Goal: Communication & Community: Answer question/provide support

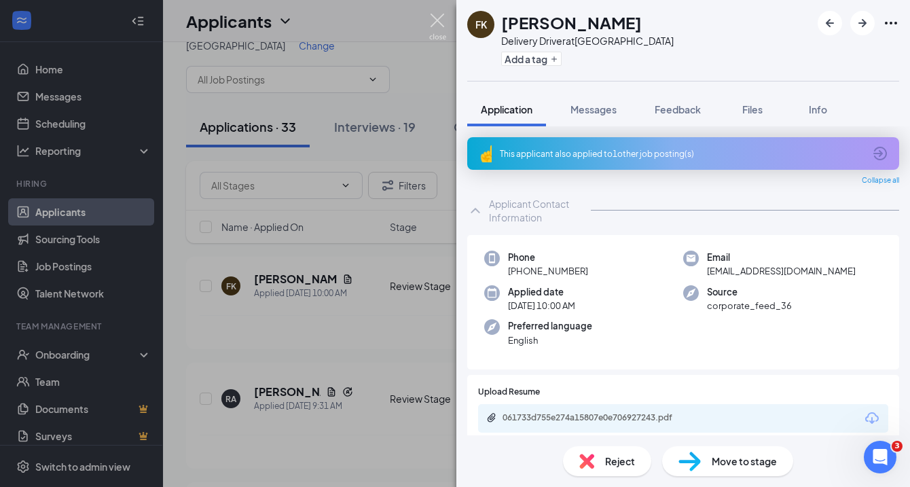
click at [438, 22] on img at bounding box center [437, 27] width 17 height 26
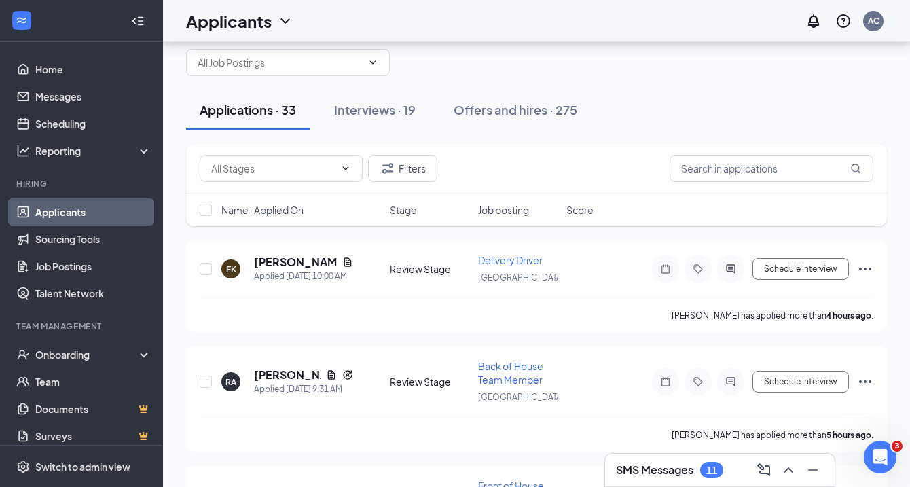
scroll to position [31, 0]
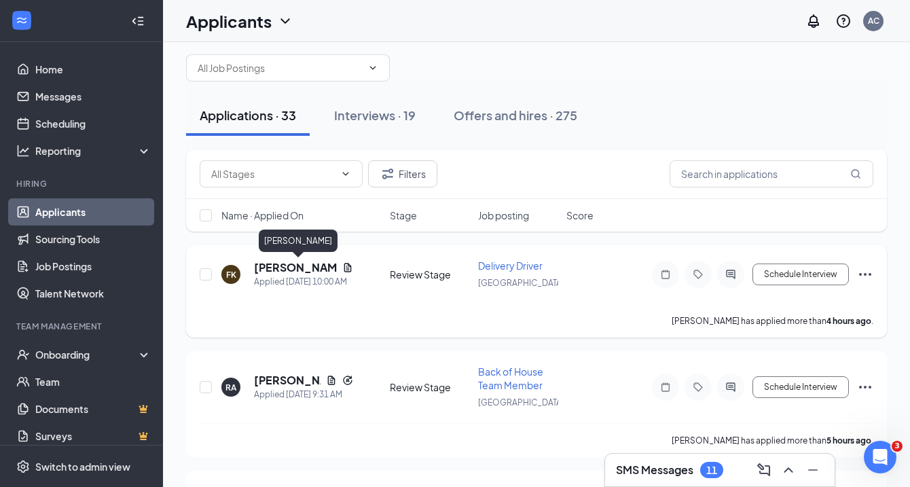
click at [308, 265] on h5 "[PERSON_NAME]" at bounding box center [295, 267] width 83 height 15
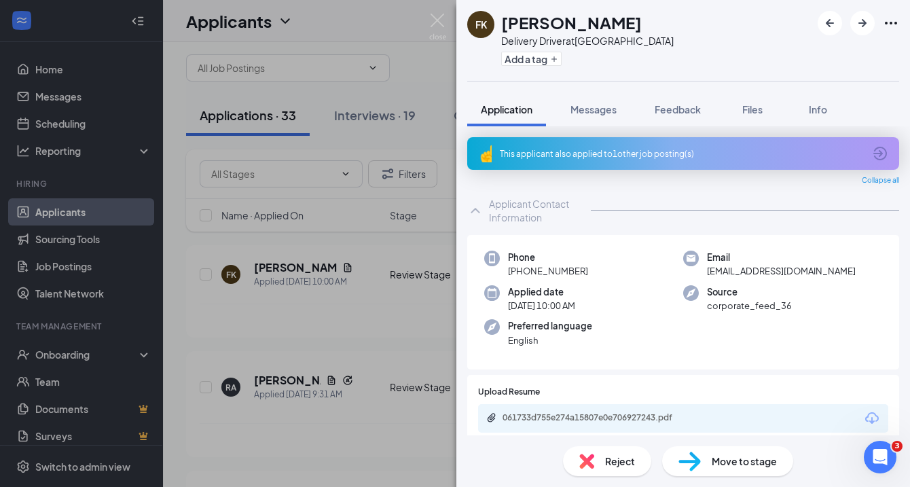
click at [697, 156] on div "This applicant also applied to 1 other job posting(s)" at bounding box center [682, 154] width 364 height 12
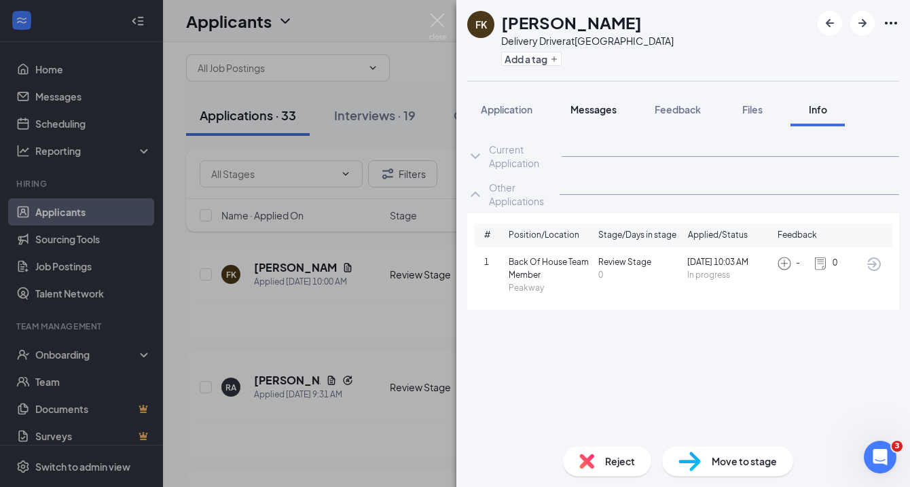
click at [587, 112] on span "Messages" at bounding box center [593, 109] width 46 height 12
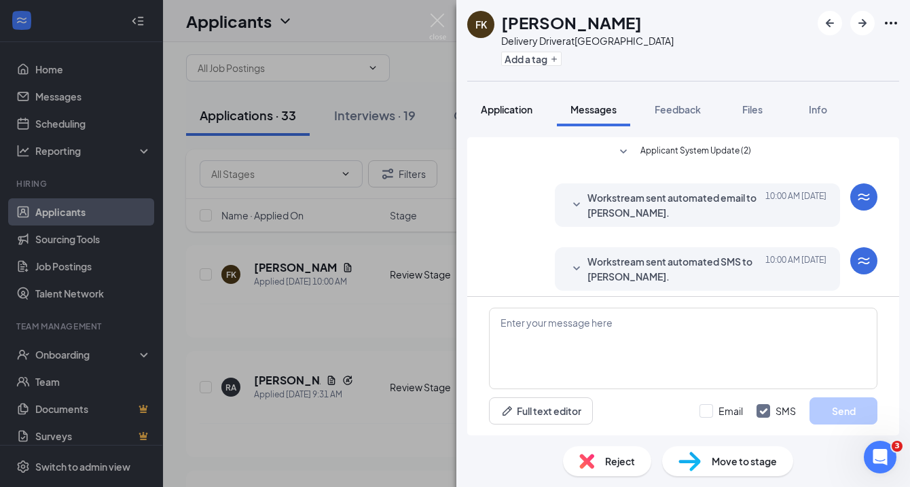
click at [512, 107] on span "Application" at bounding box center [507, 109] width 52 height 12
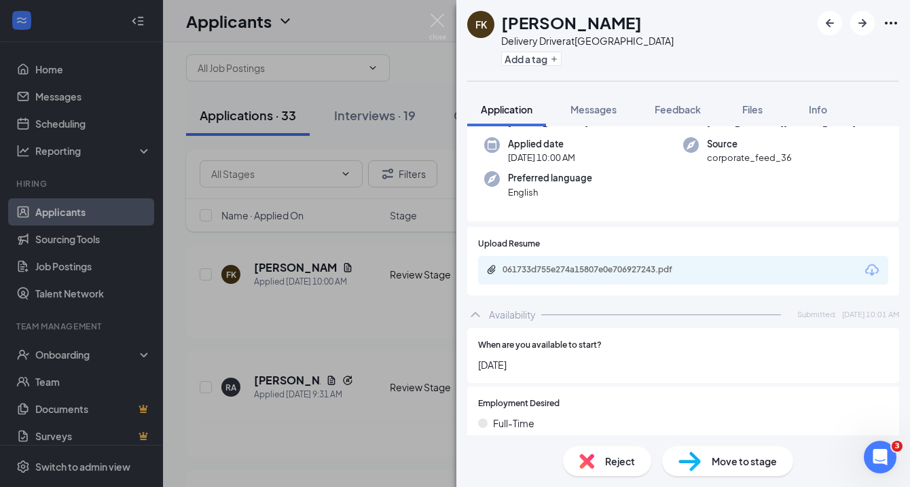
scroll to position [166, 0]
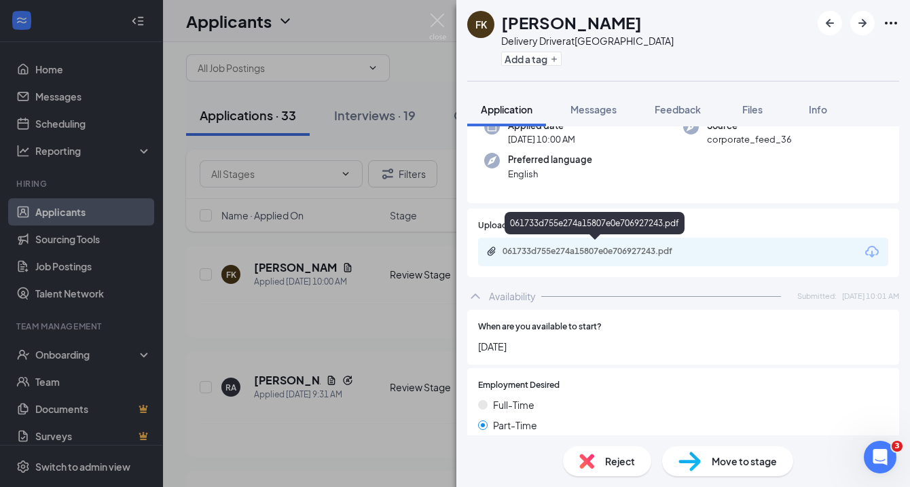
click at [627, 251] on div "061733d755e274a15807e0e706927243.pdf" at bounding box center [597, 251] width 190 height 11
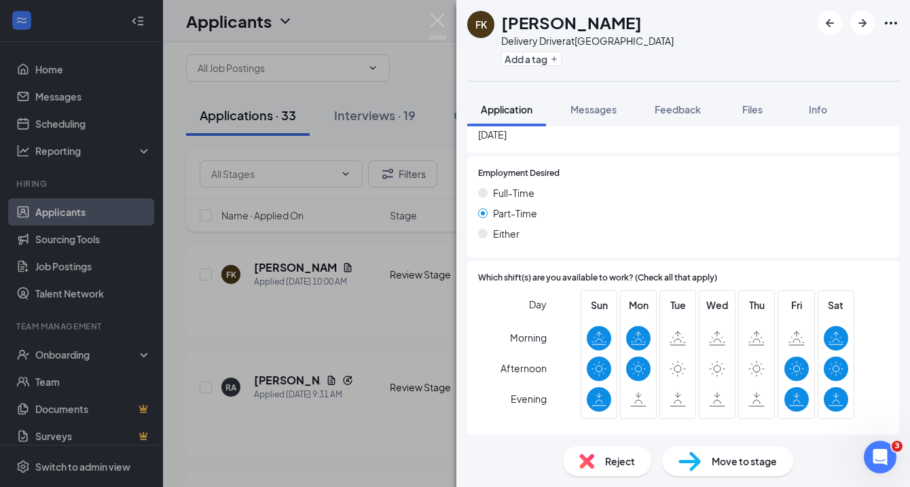
scroll to position [376, 0]
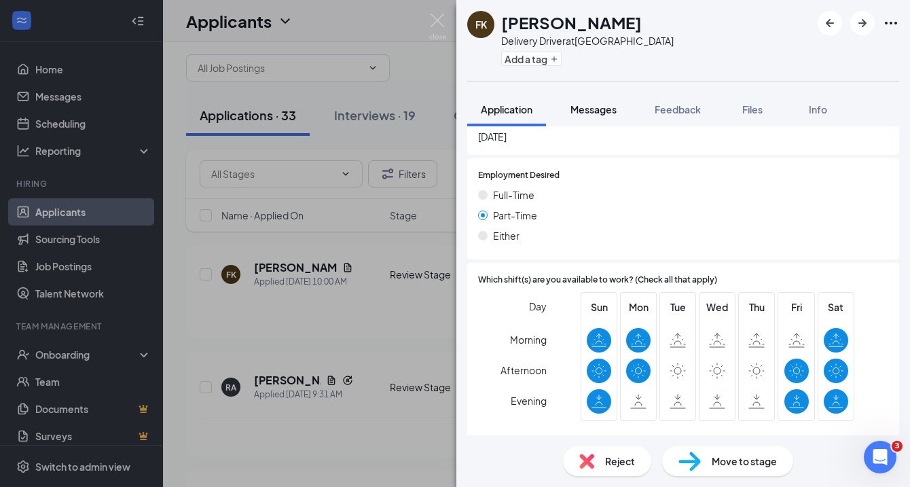
click at [585, 113] on span "Messages" at bounding box center [593, 109] width 46 height 12
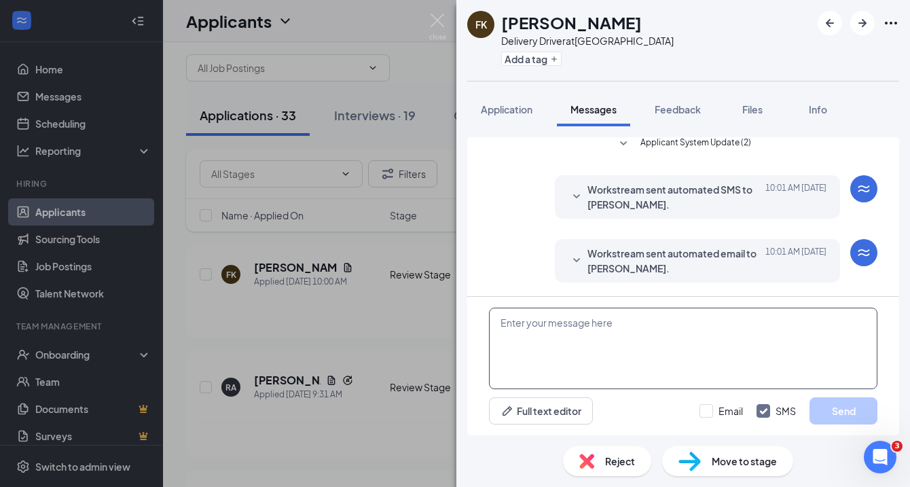
scroll to position [239, 0]
click at [628, 322] on textarea at bounding box center [683, 348] width 388 height 81
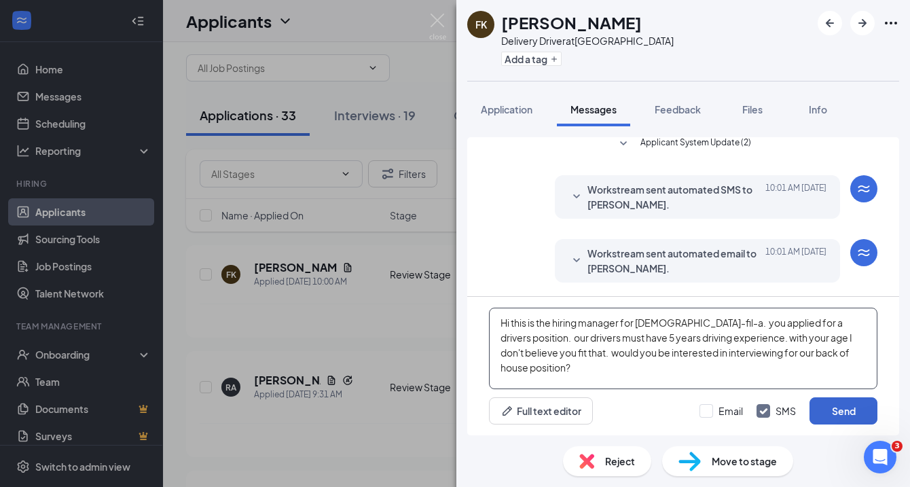
type textarea "Hi this is the hiring manager for [DEMOGRAPHIC_DATA]-fil-a. you applied for a d…"
click at [833, 409] on button "Send" at bounding box center [843, 410] width 68 height 27
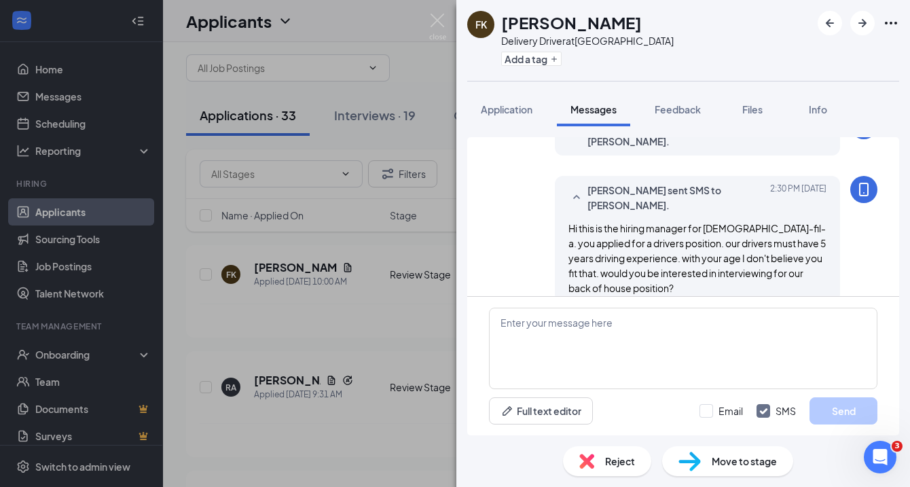
scroll to position [386, 0]
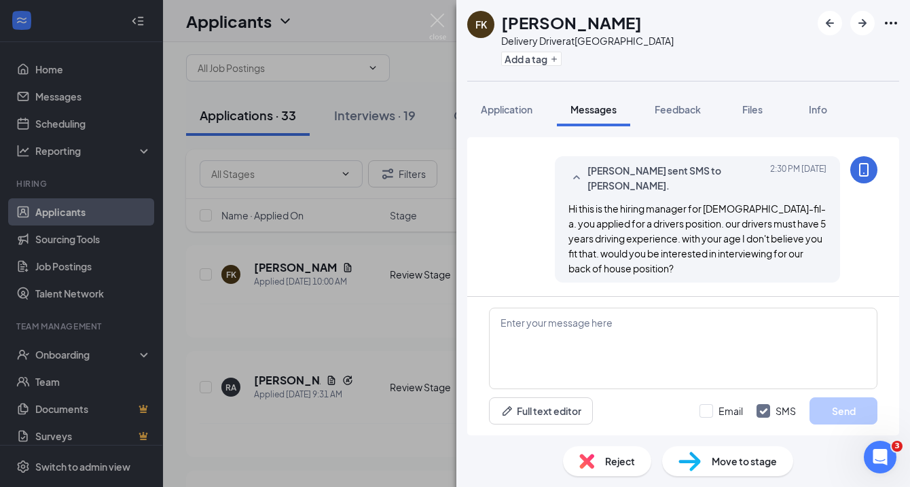
click at [48, 360] on div "[PERSON_NAME] Kollbach Delivery Driver at [GEOGRAPHIC_DATA] Add a tag Applicati…" at bounding box center [455, 243] width 910 height 487
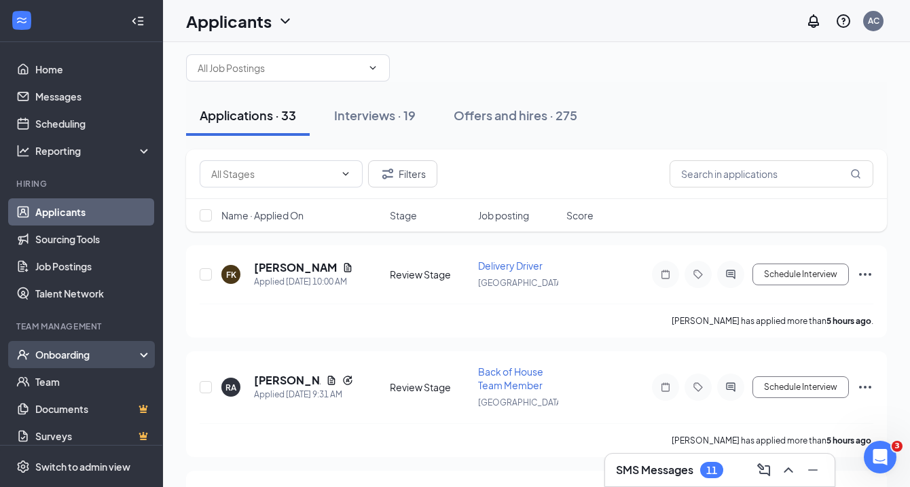
click at [69, 360] on div "Onboarding" at bounding box center [87, 355] width 105 height 14
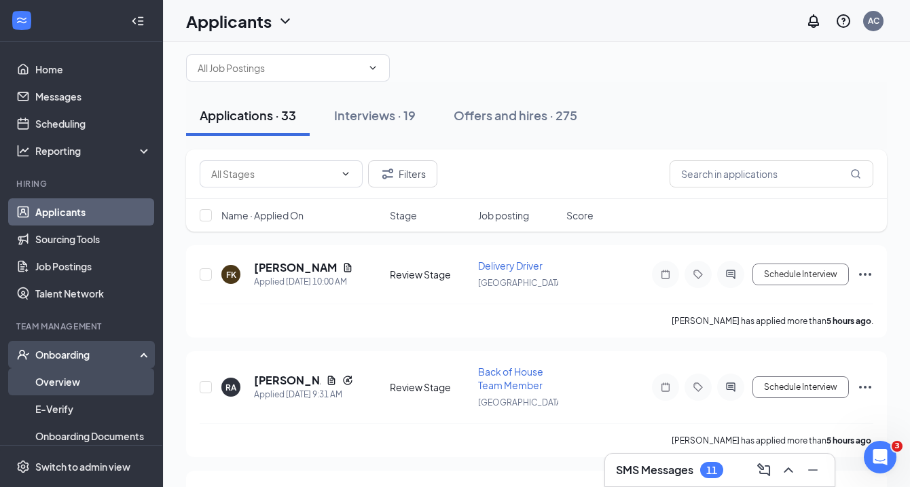
click at [64, 387] on link "Overview" at bounding box center [93, 381] width 116 height 27
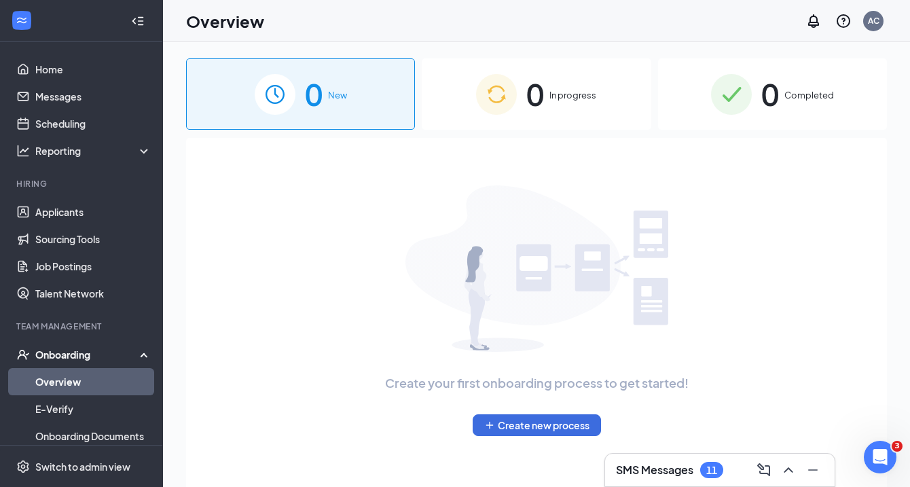
click at [554, 90] on div "0 In progress" at bounding box center [536, 93] width 229 height 71
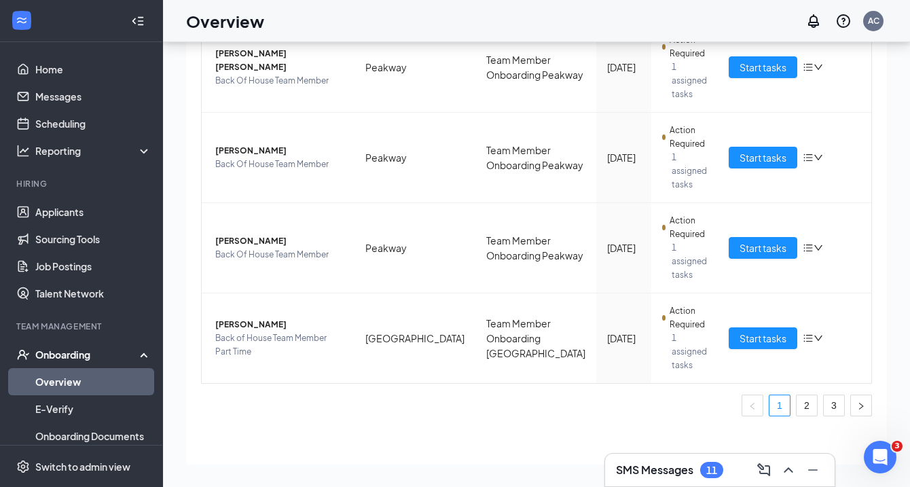
scroll to position [58, 0]
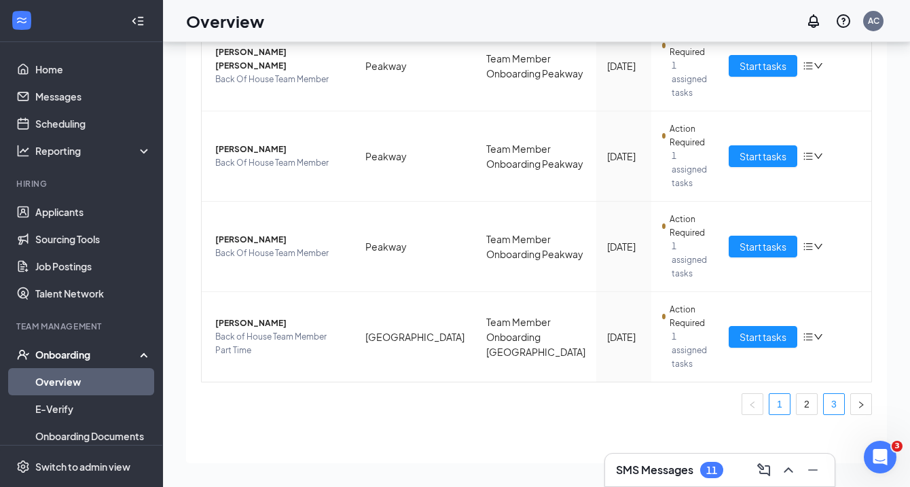
click at [833, 407] on link "3" at bounding box center [833, 404] width 20 height 20
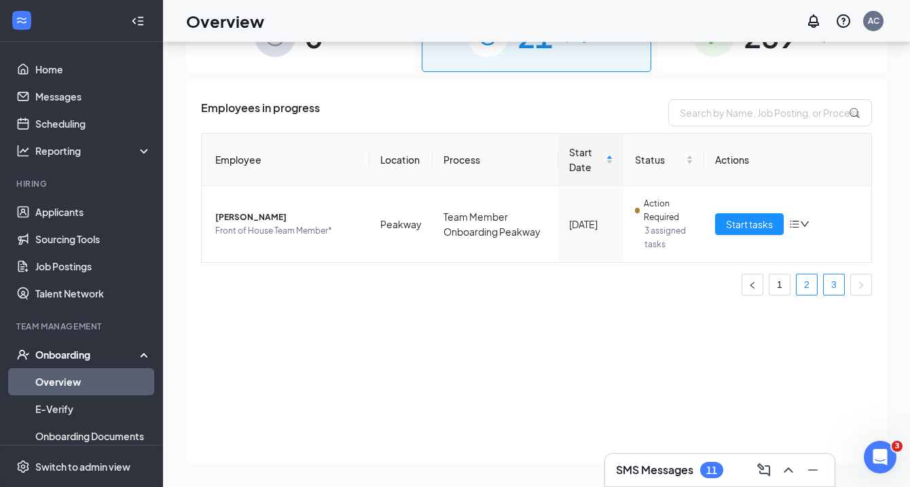
click at [803, 295] on link "2" at bounding box center [806, 284] width 20 height 20
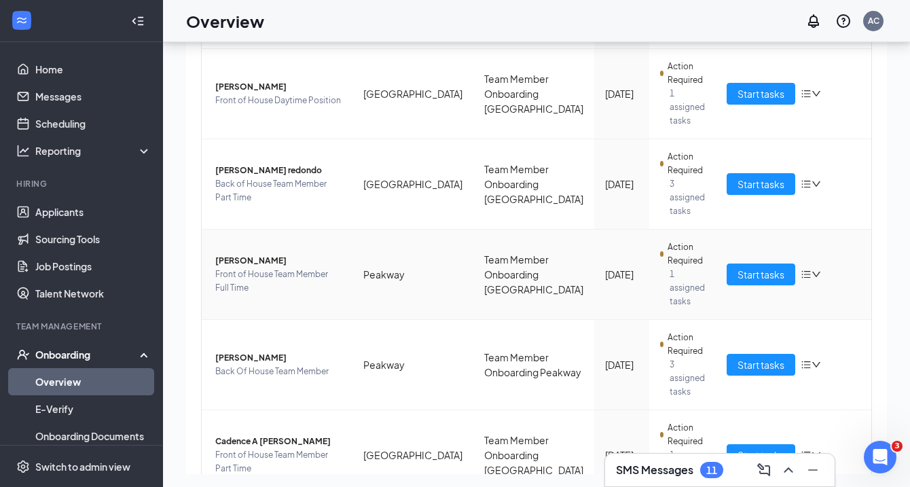
scroll to position [418, 0]
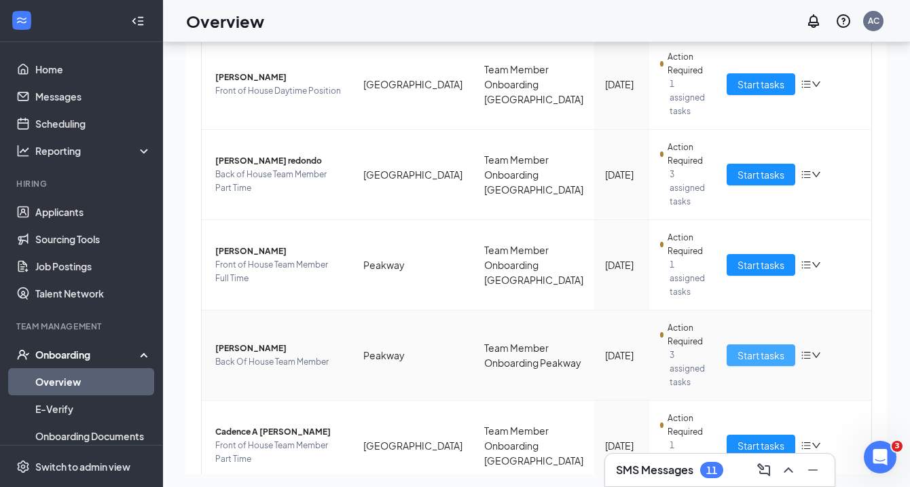
click at [750, 354] on span "Start tasks" at bounding box center [760, 355] width 47 height 15
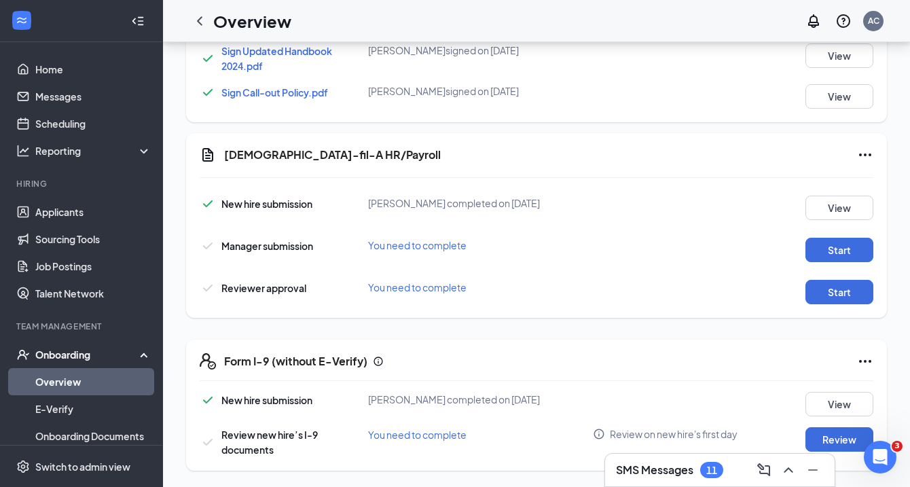
scroll to position [861, 0]
click at [834, 249] on button "Start" at bounding box center [839, 250] width 68 height 24
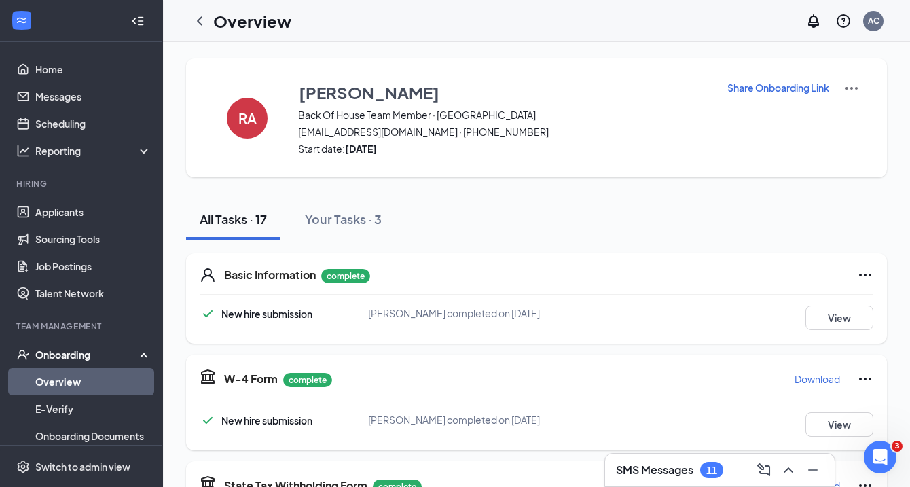
scroll to position [0, 0]
click at [70, 82] on link "Home" at bounding box center [93, 69] width 116 height 27
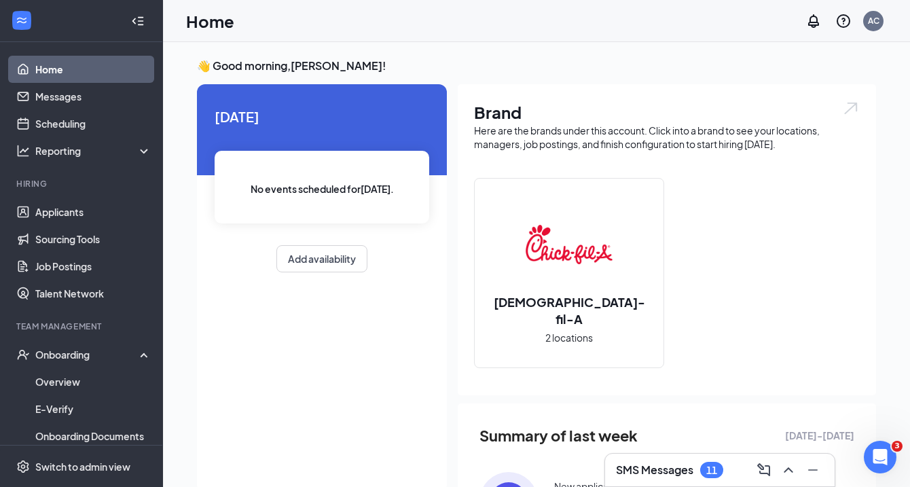
click at [667, 462] on div "SMS Messages 11" at bounding box center [720, 470] width 208 height 22
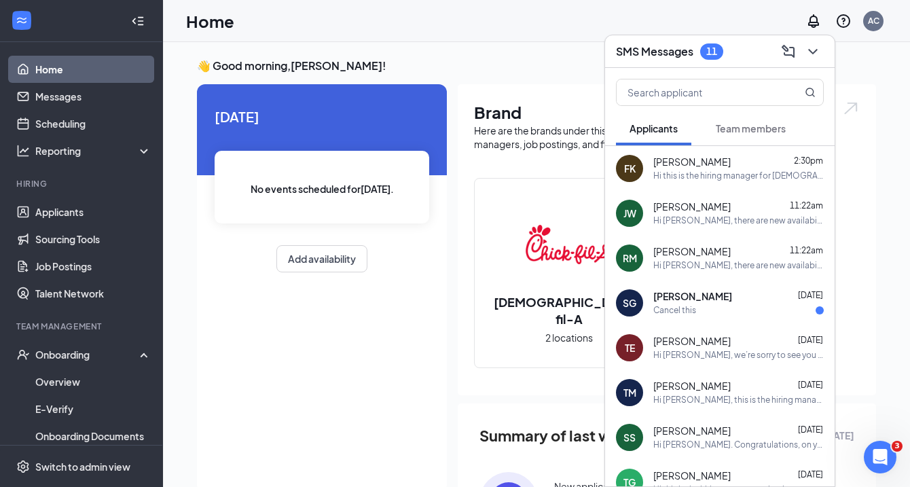
click at [749, 127] on span "Team members" at bounding box center [751, 128] width 70 height 12
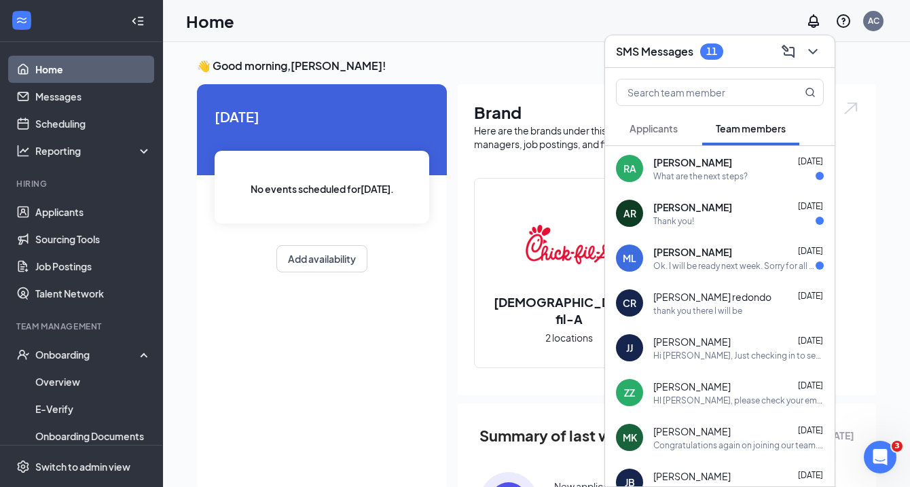
click at [678, 176] on div "What are the next steps?" at bounding box center [700, 176] width 94 height 12
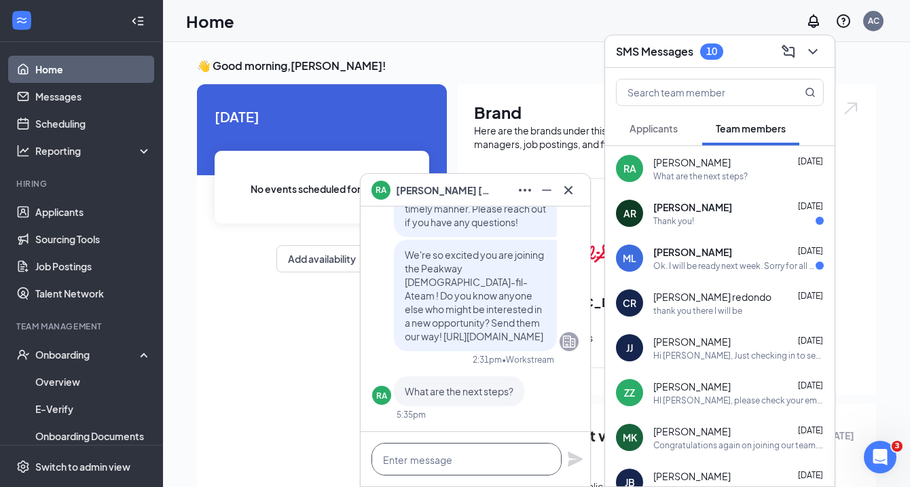
click at [460, 458] on textarea at bounding box center [466, 459] width 190 height 33
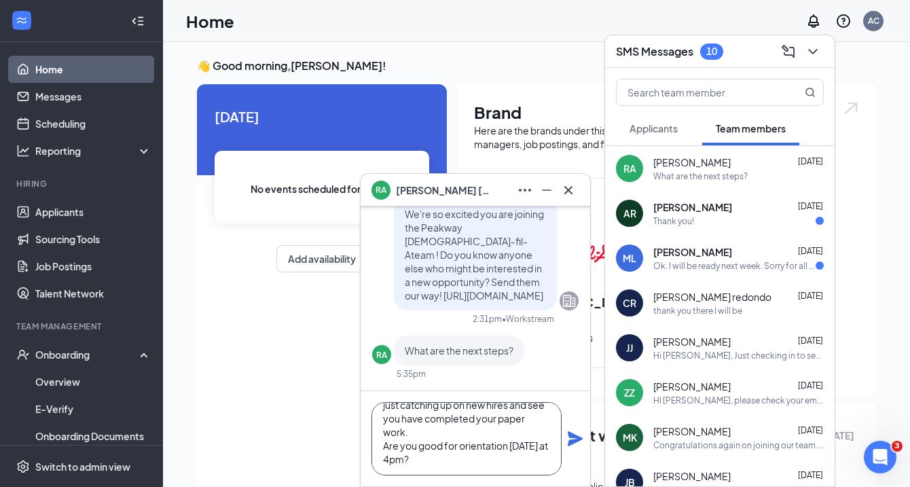
scroll to position [41, 0]
type textarea "Hey I apologize for not responding just catching up on new hires and see you ha…"
click at [578, 439] on icon "Plane" at bounding box center [575, 438] width 15 height 15
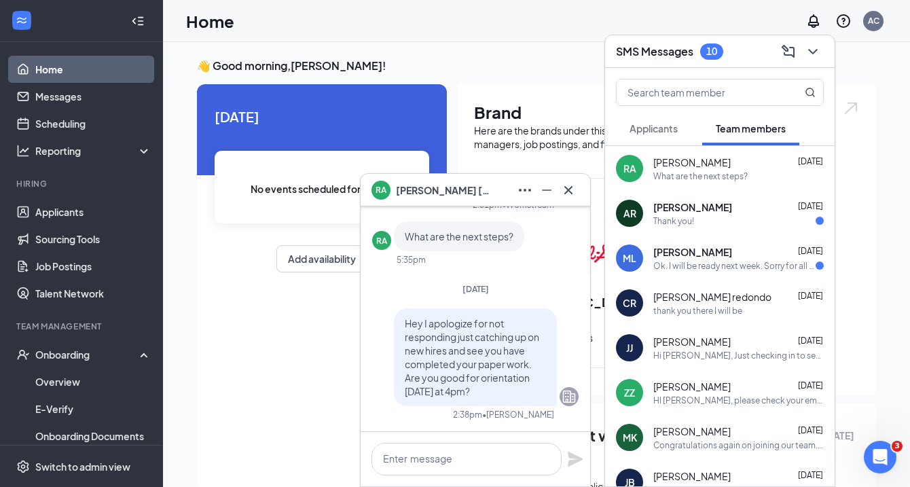
scroll to position [0, 0]
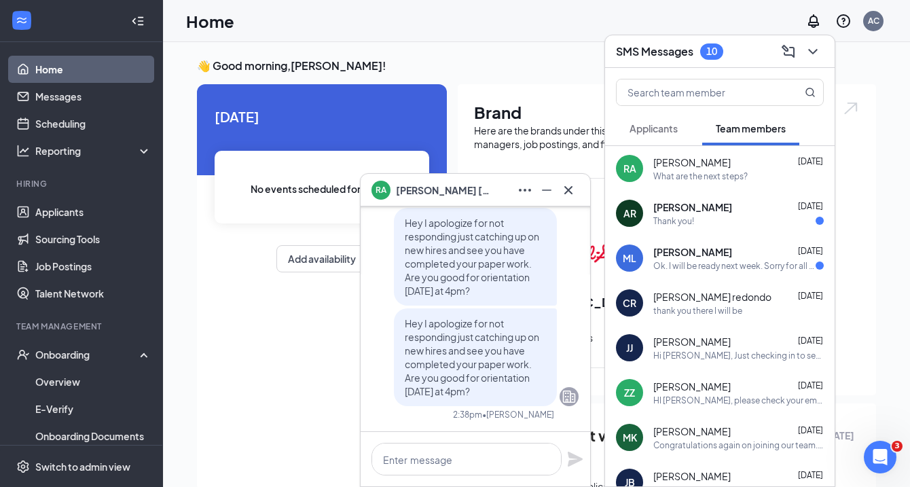
click at [671, 133] on span "Applicants" at bounding box center [653, 128] width 48 height 12
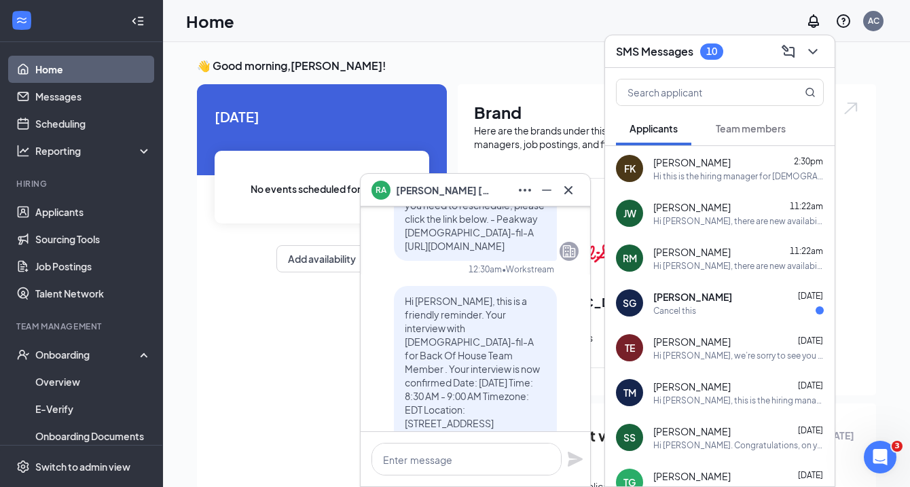
scroll to position [-1490, 0]
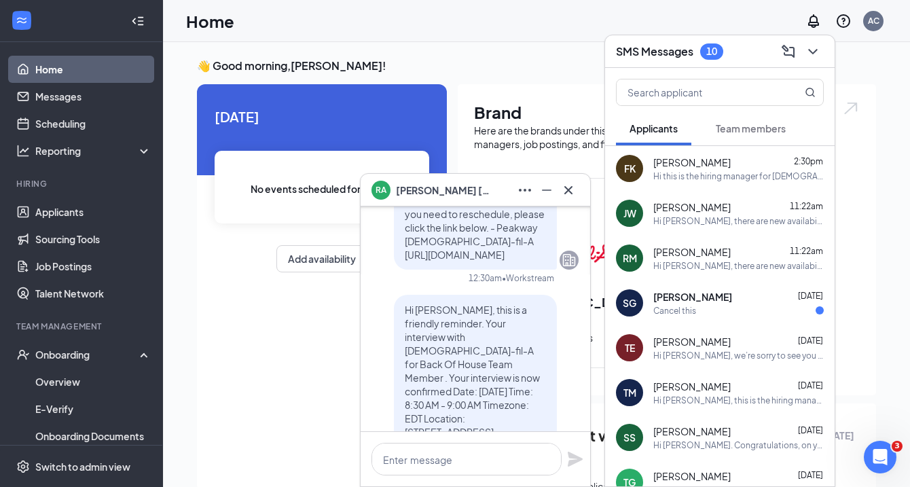
click at [489, 70] on h3 "👋 Good morning, [PERSON_NAME] !" at bounding box center [536, 65] width 679 height 15
click at [58, 213] on link "Applicants" at bounding box center [93, 211] width 116 height 27
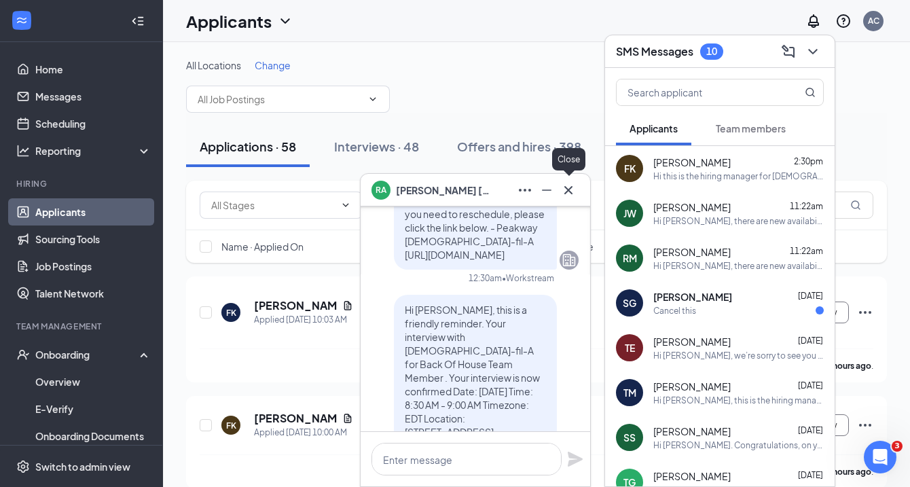
click at [569, 195] on icon "Cross" at bounding box center [568, 190] width 16 height 16
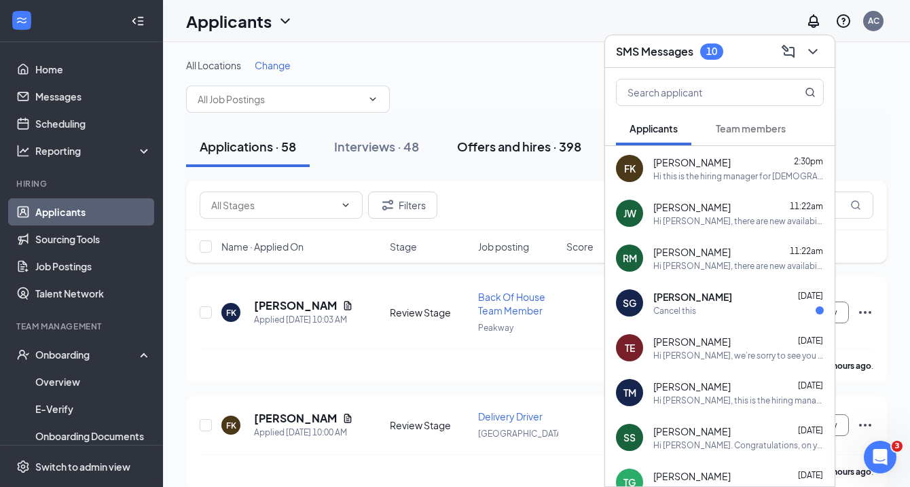
click at [524, 144] on div "Offers and hires · 398" at bounding box center [519, 146] width 124 height 17
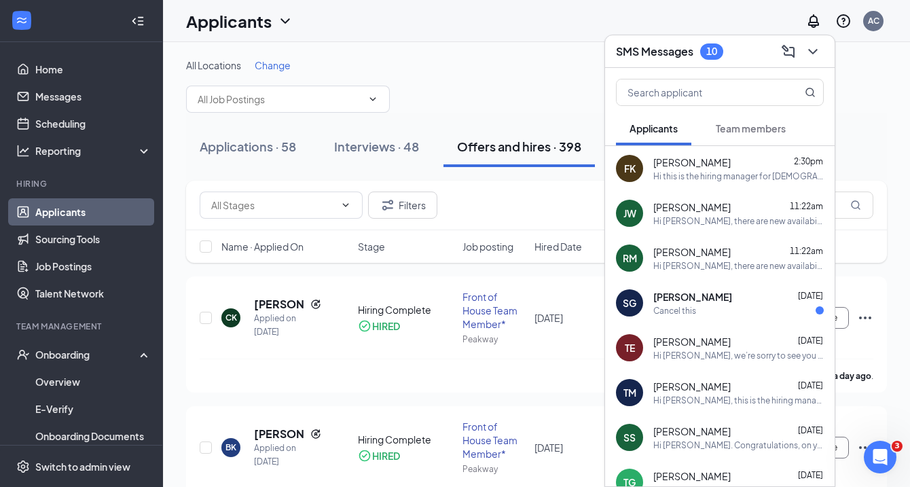
click at [817, 51] on icon "ChevronDown" at bounding box center [812, 51] width 16 height 16
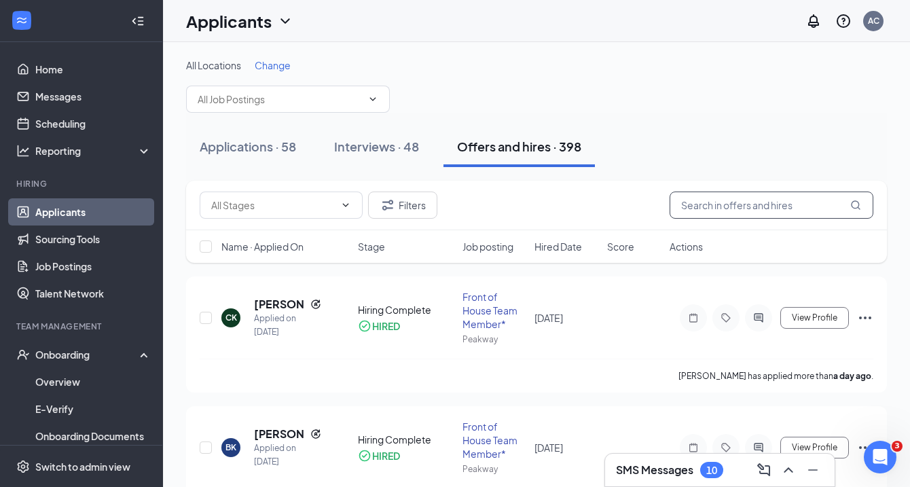
click at [773, 207] on input "text" at bounding box center [771, 204] width 204 height 27
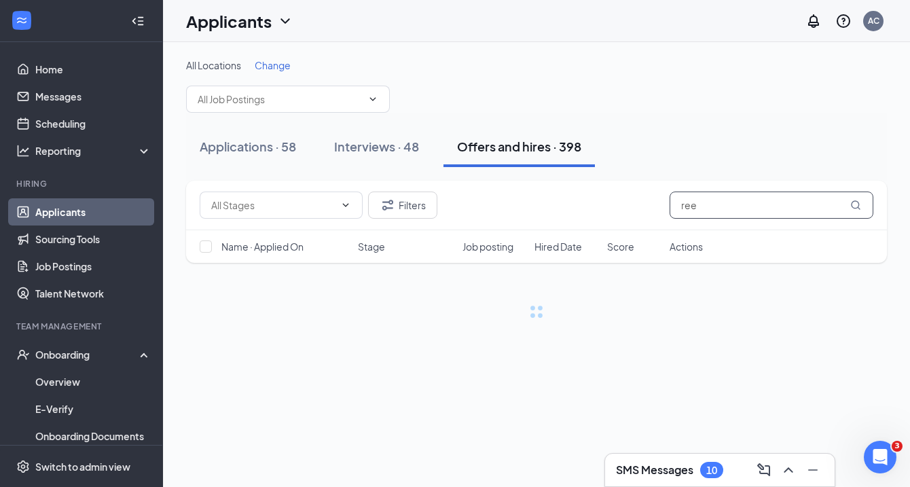
type input "ree"
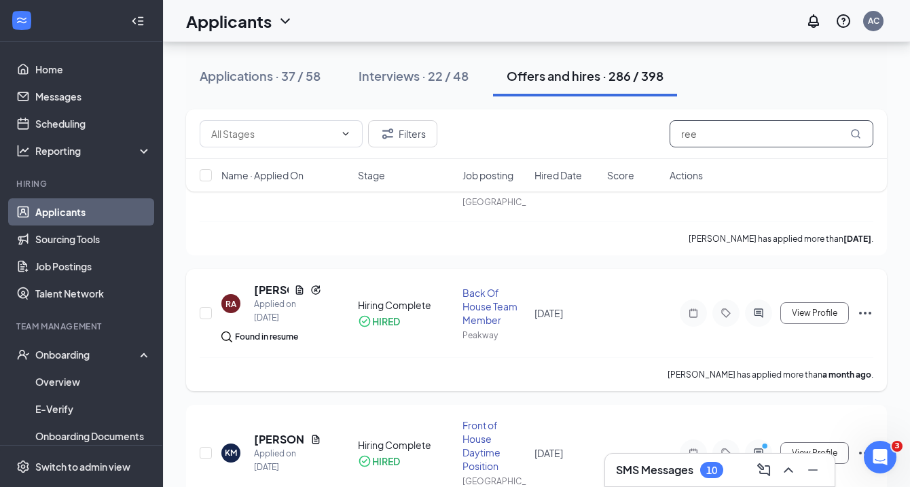
scroll to position [713, 0]
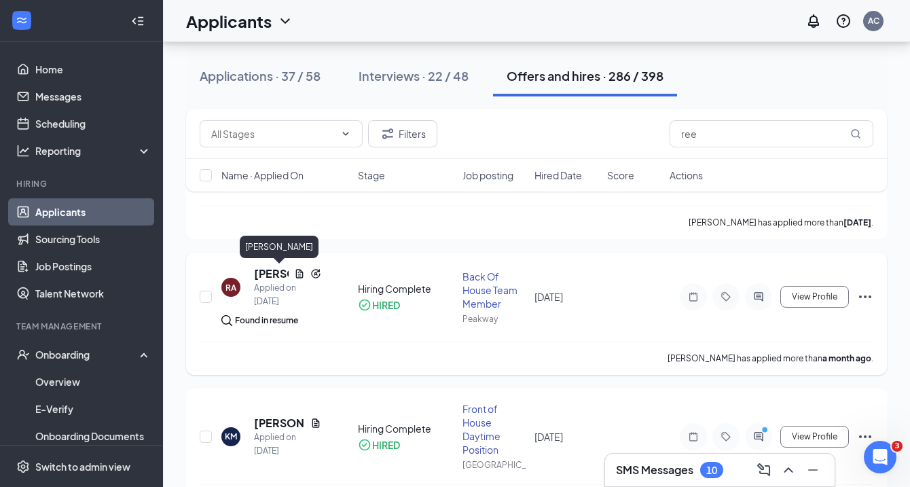
click at [270, 273] on h5 "[PERSON_NAME]" at bounding box center [271, 273] width 35 height 15
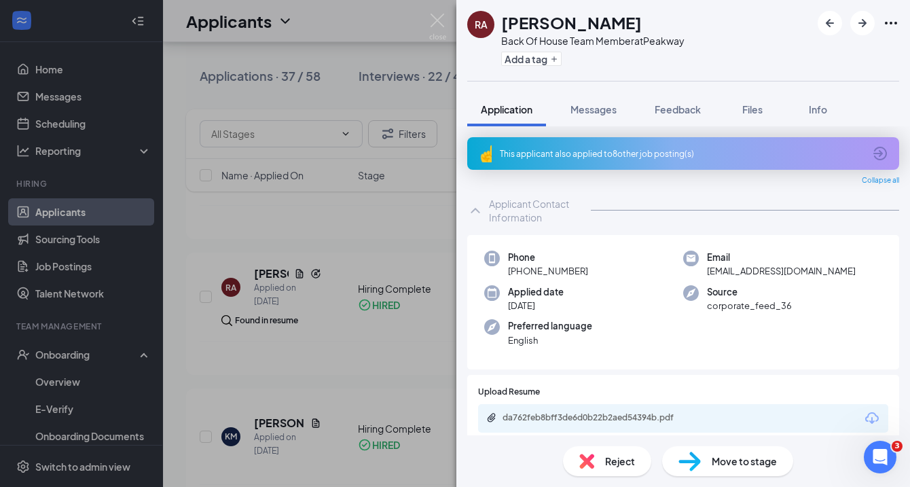
scroll to position [5, 0]
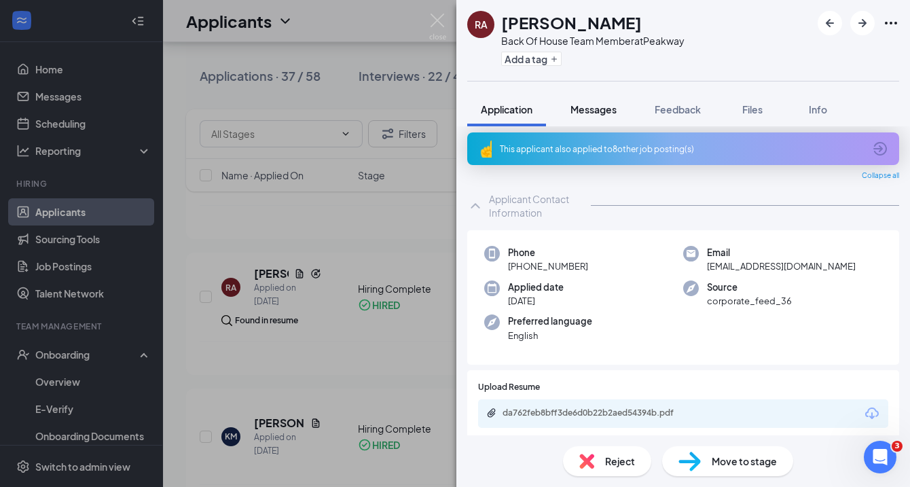
click at [593, 117] on button "Messages" at bounding box center [593, 109] width 73 height 34
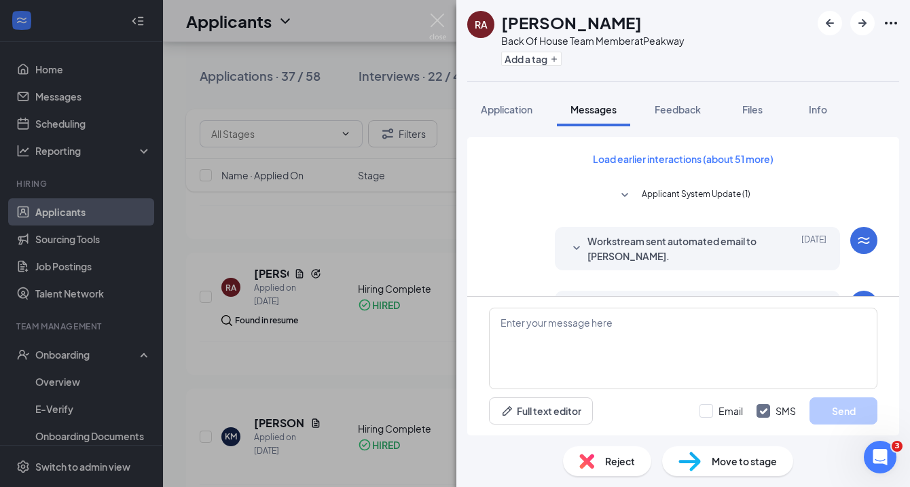
click at [639, 246] on span "Workstream sent automated email to [PERSON_NAME]." at bounding box center [676, 249] width 178 height 30
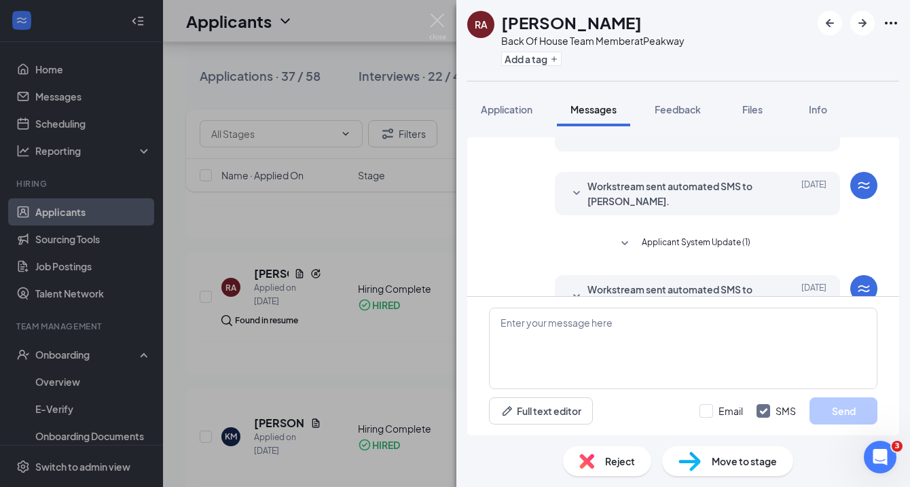
scroll to position [385, 0]
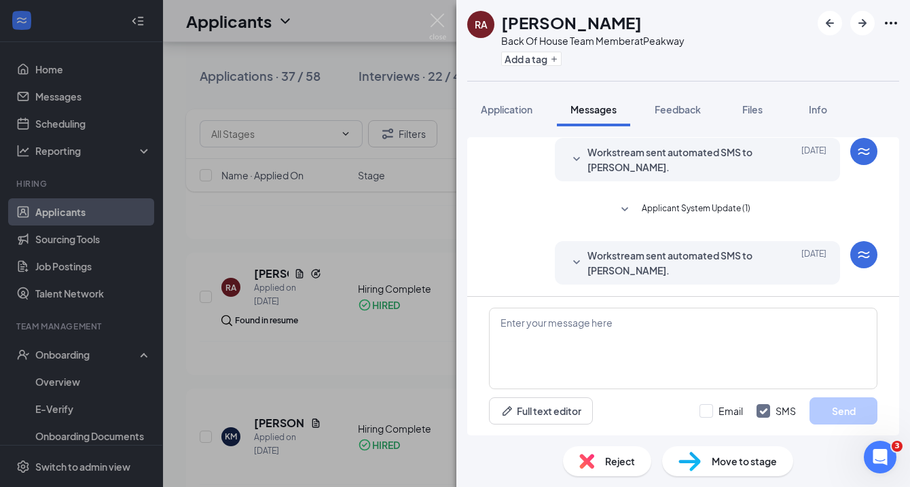
click at [635, 155] on span "Workstream sent automated SMS to [PERSON_NAME]." at bounding box center [676, 160] width 178 height 30
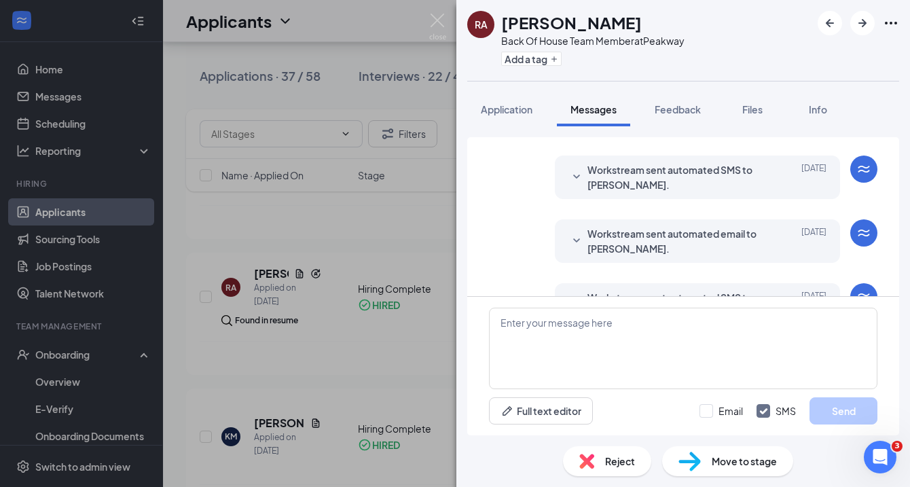
click at [635, 162] on span "Workstream sent automated SMS to [PERSON_NAME]." at bounding box center [676, 177] width 178 height 30
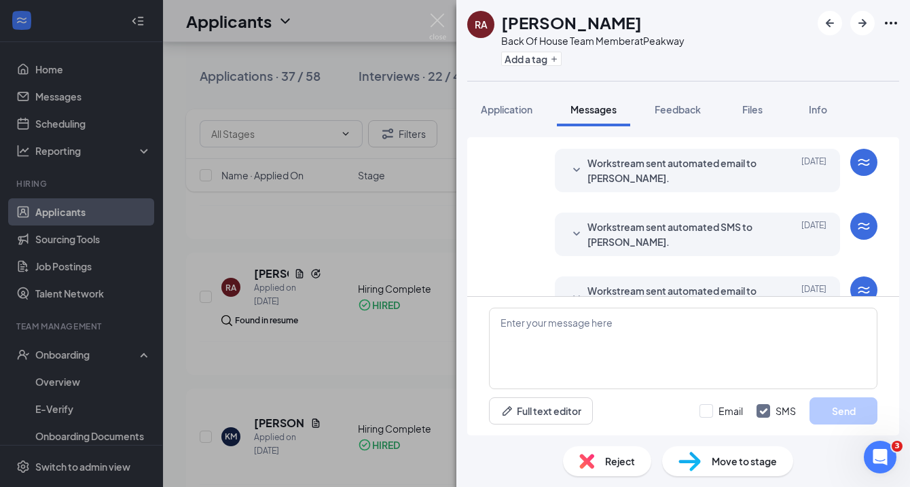
click at [635, 155] on span "Workstream sent automated email to [PERSON_NAME]." at bounding box center [676, 170] width 178 height 30
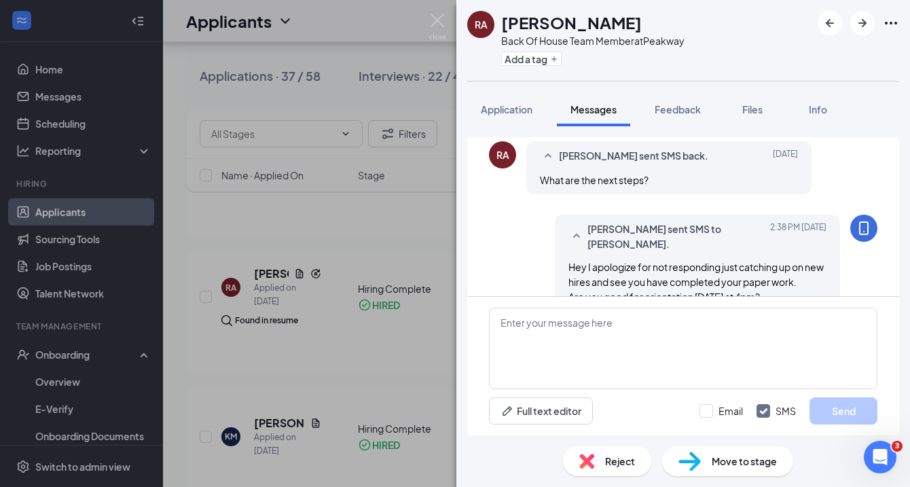
scroll to position [1510, 0]
click at [437, 24] on img at bounding box center [437, 27] width 17 height 26
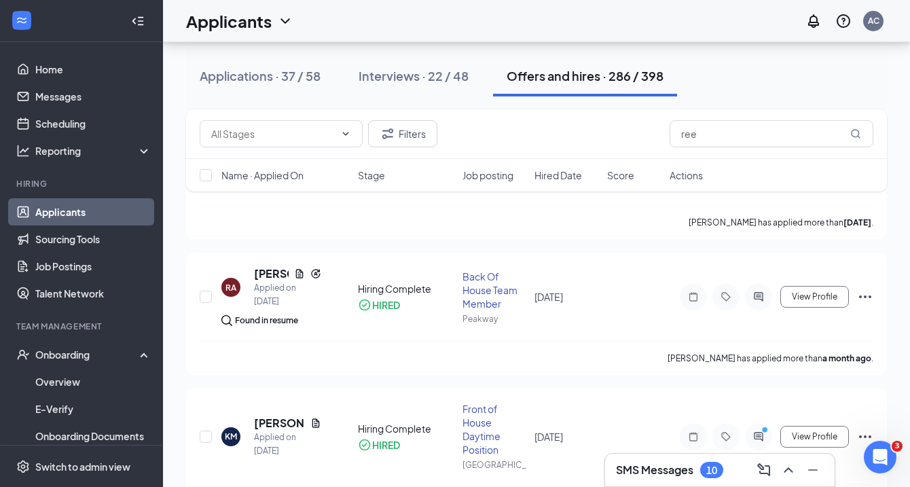
click at [91, 210] on link "Applicants" at bounding box center [93, 211] width 116 height 27
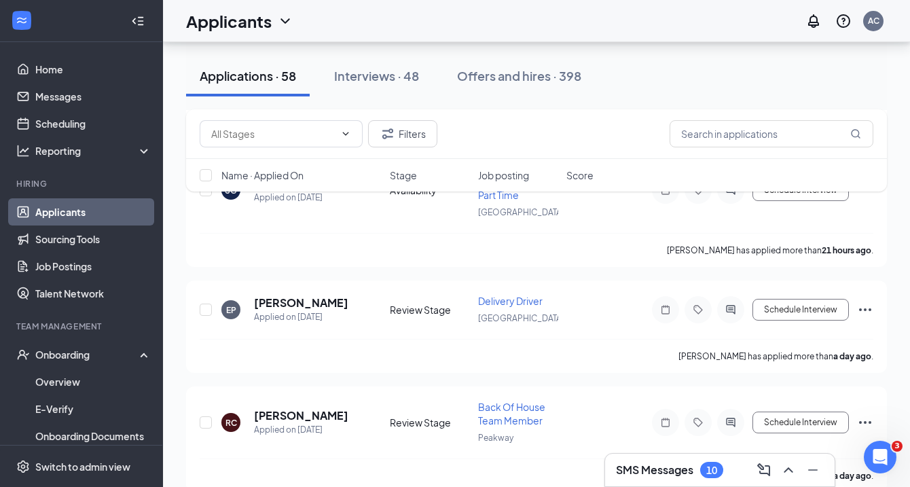
click at [688, 468] on h3 "SMS Messages" at bounding box center [654, 469] width 77 height 15
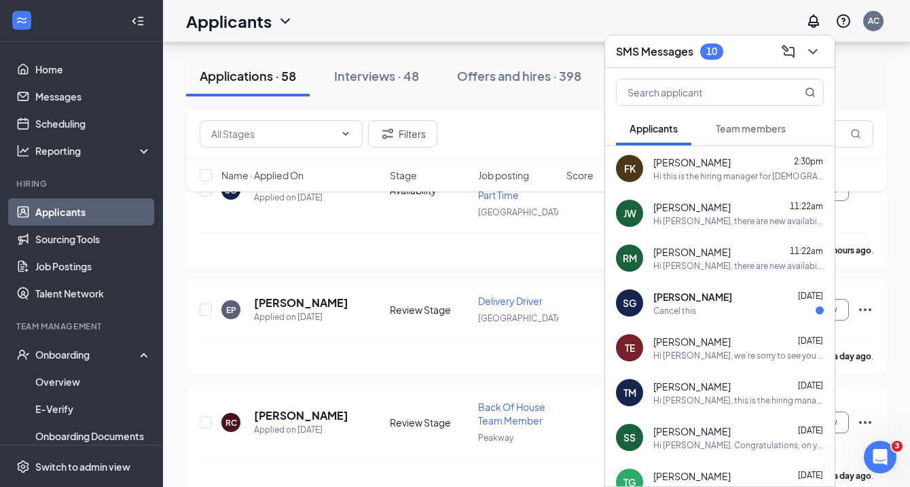
click at [752, 124] on span "Team members" at bounding box center [751, 128] width 70 height 12
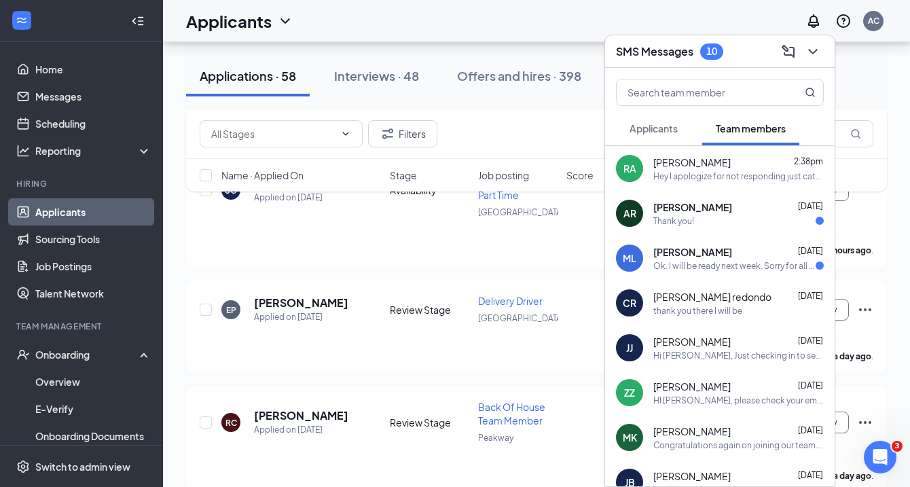
click at [683, 211] on span "[PERSON_NAME]" at bounding box center [692, 207] width 79 height 14
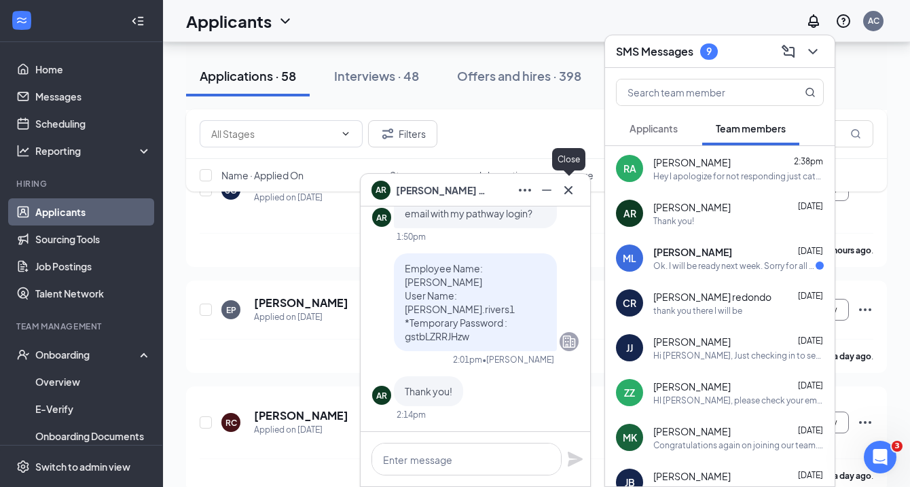
click at [569, 194] on icon "Cross" at bounding box center [568, 190] width 16 height 16
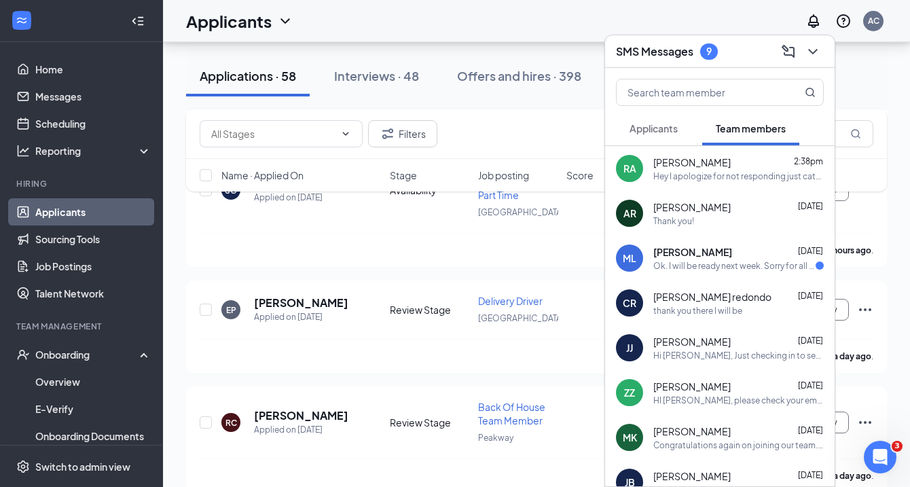
click at [701, 267] on div "Ok. I will be ready next week. Sorry for all the confusion." at bounding box center [734, 266] width 162 height 12
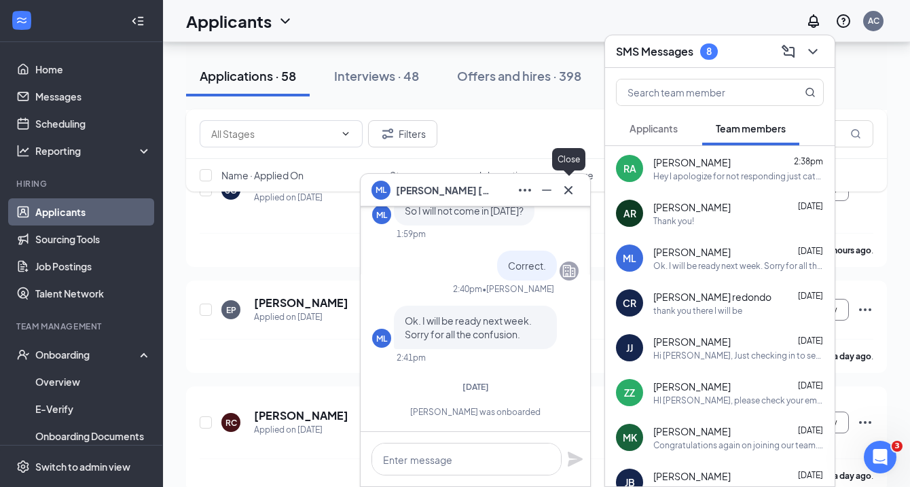
click at [571, 193] on icon "Cross" at bounding box center [568, 190] width 16 height 16
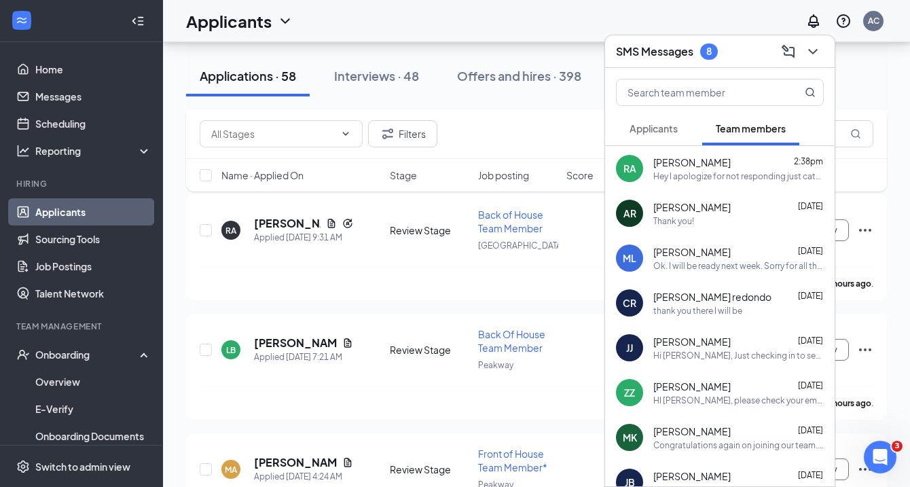
scroll to position [116, 0]
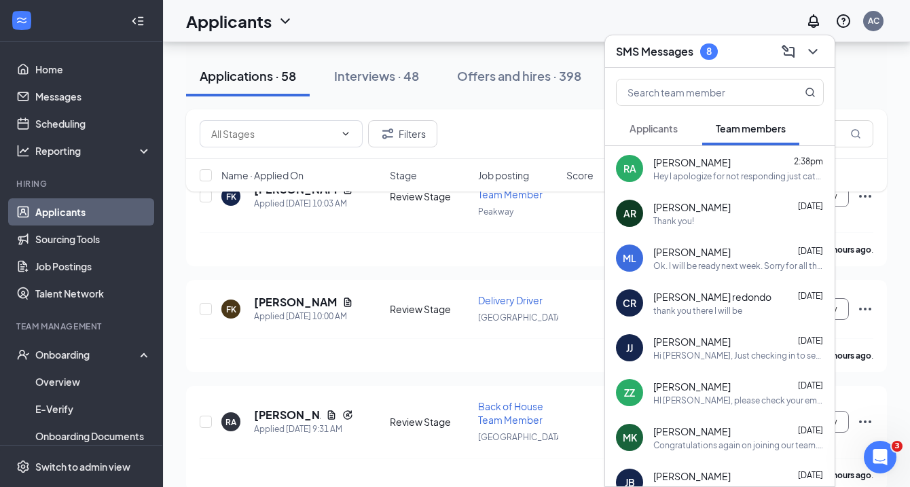
click at [721, 171] on div "Hey I apologize for not responding just catching up on new hires and see you ha…" at bounding box center [738, 176] width 170 height 12
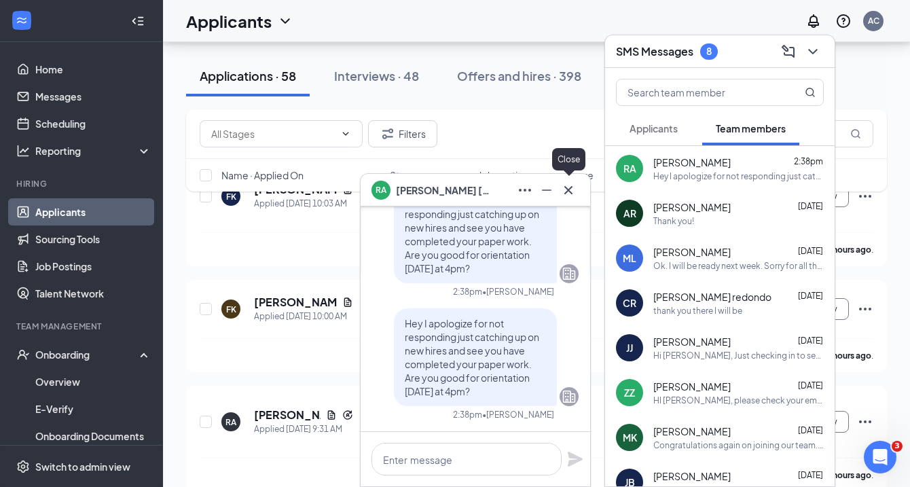
click at [577, 196] on button at bounding box center [568, 190] width 22 height 22
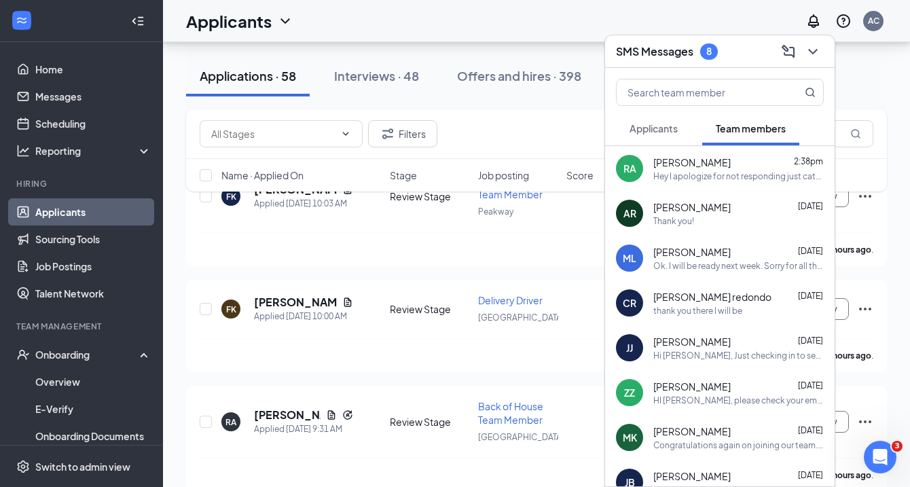
click at [110, 219] on link "Applicants" at bounding box center [93, 211] width 116 height 27
click at [821, 56] on button at bounding box center [813, 52] width 22 height 22
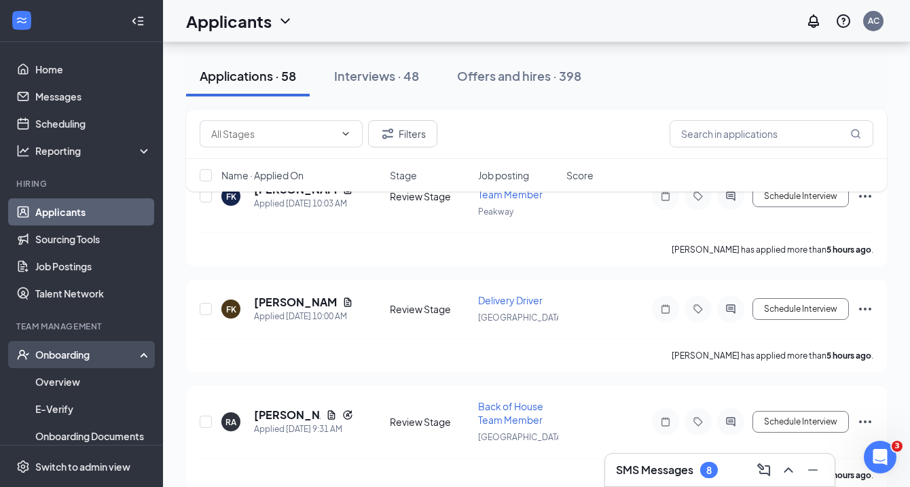
click at [62, 358] on div "Onboarding" at bounding box center [87, 355] width 105 height 14
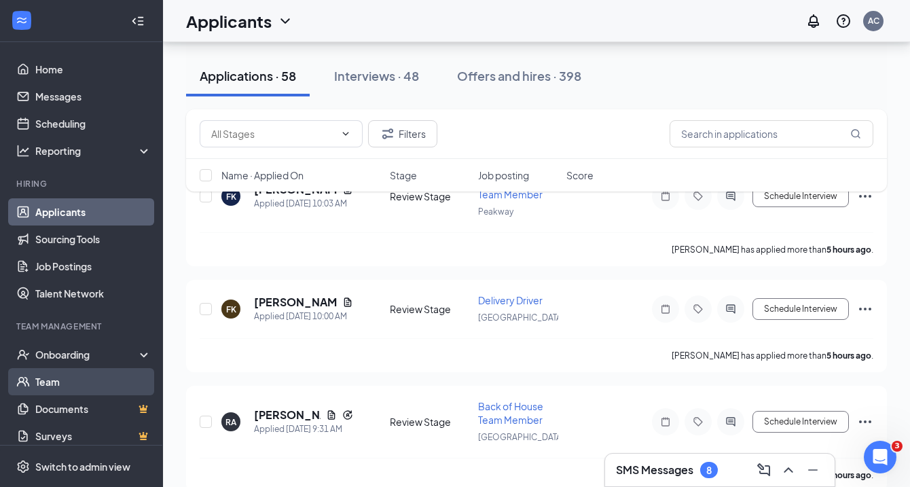
click at [56, 381] on link "Team" at bounding box center [93, 381] width 116 height 27
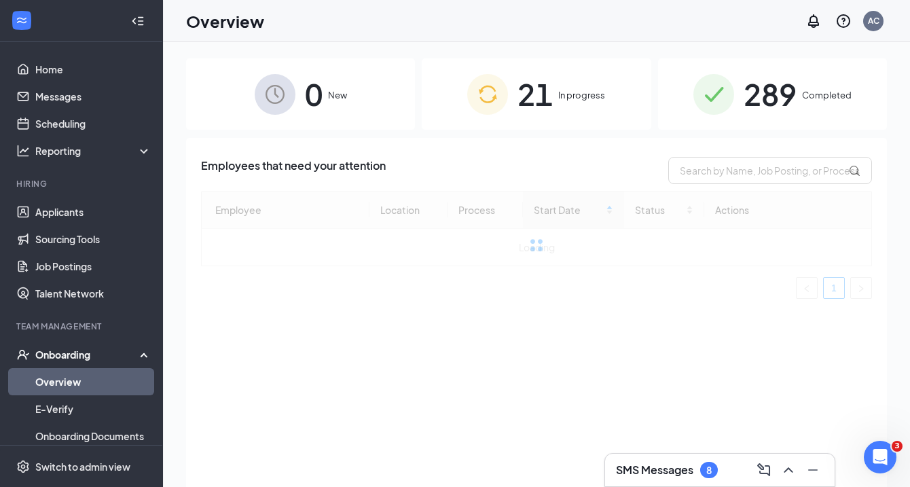
click at [563, 103] on div "21 In progress" at bounding box center [536, 93] width 229 height 71
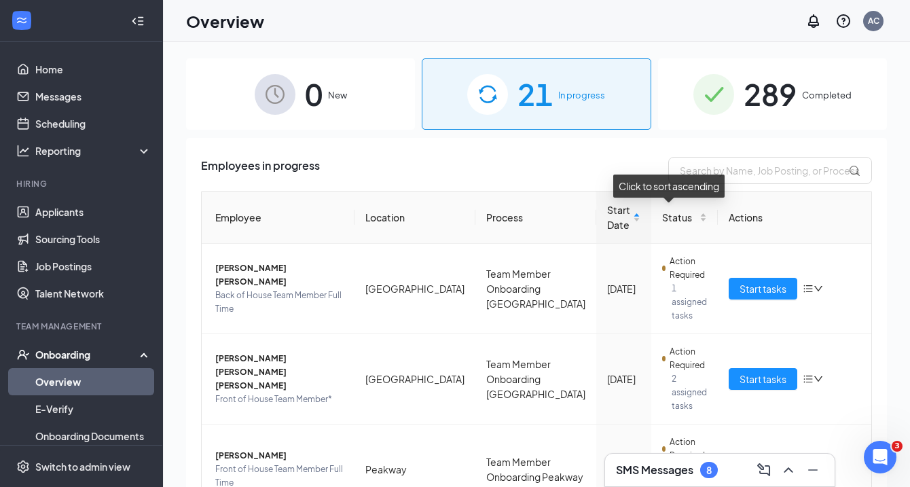
click at [705, 181] on div "Click to sort ascending" at bounding box center [668, 185] width 111 height 23
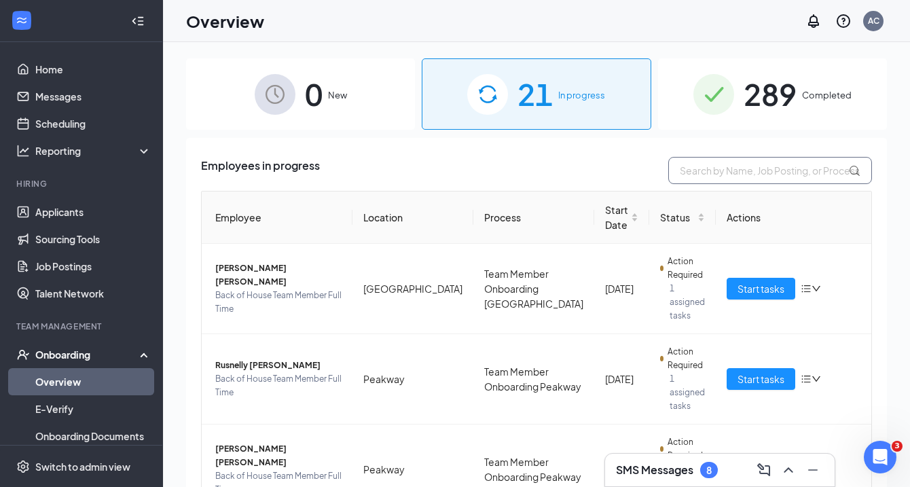
click at [698, 168] on input "text" at bounding box center [770, 170] width 204 height 27
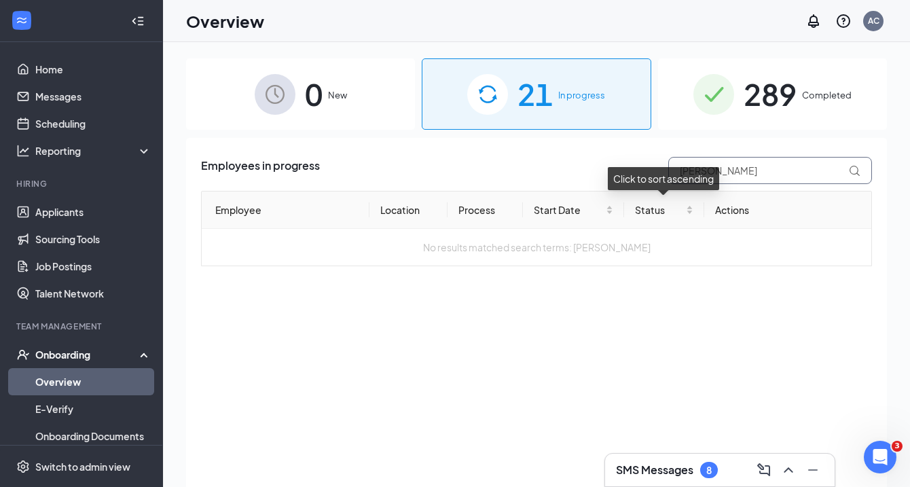
drag, startPoint x: 699, startPoint y: 177, endPoint x: 730, endPoint y: 168, distance: 32.6
click at [730, 168] on input "Reese" at bounding box center [770, 170] width 204 height 27
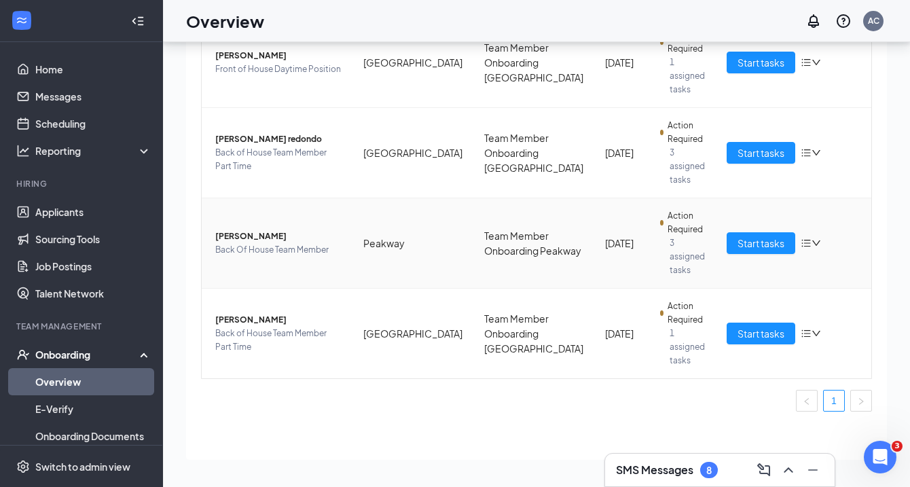
scroll to position [61, 0]
type input "Ree"
click at [737, 241] on span "Start tasks" at bounding box center [760, 243] width 47 height 15
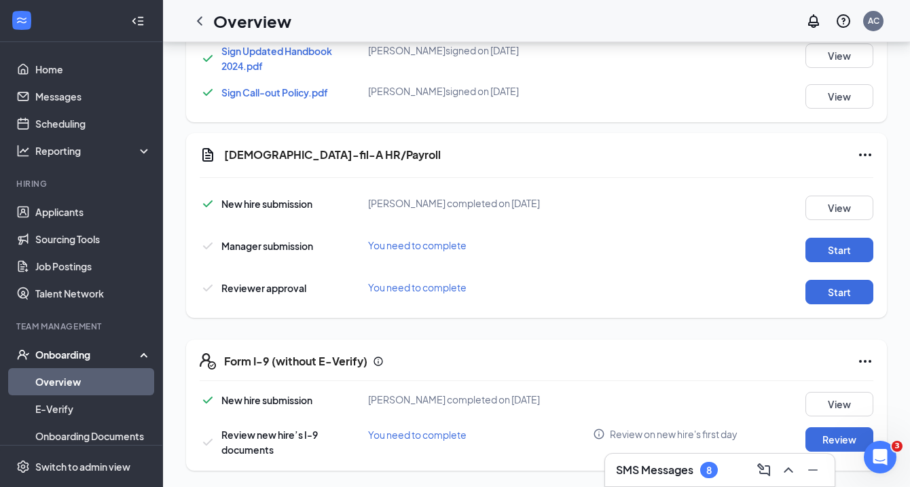
scroll to position [861, 0]
click at [821, 253] on button "Start" at bounding box center [839, 250] width 68 height 24
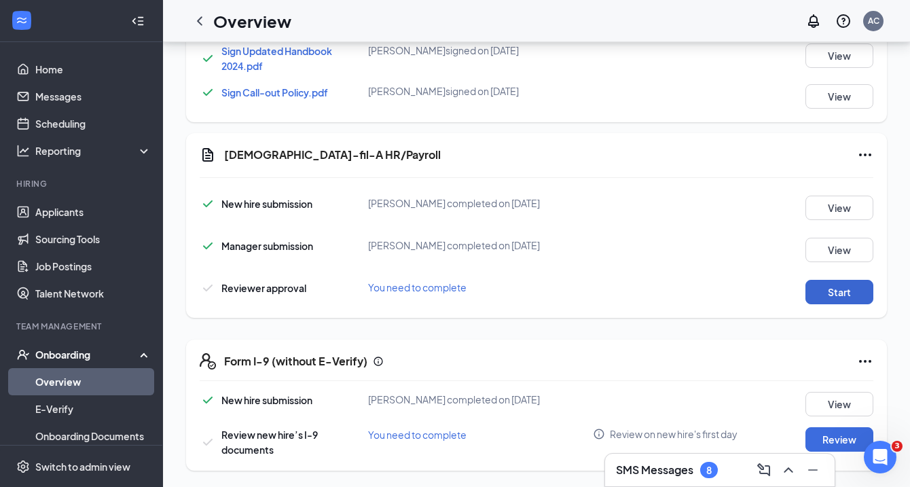
click at [830, 291] on button "Start" at bounding box center [839, 292] width 68 height 24
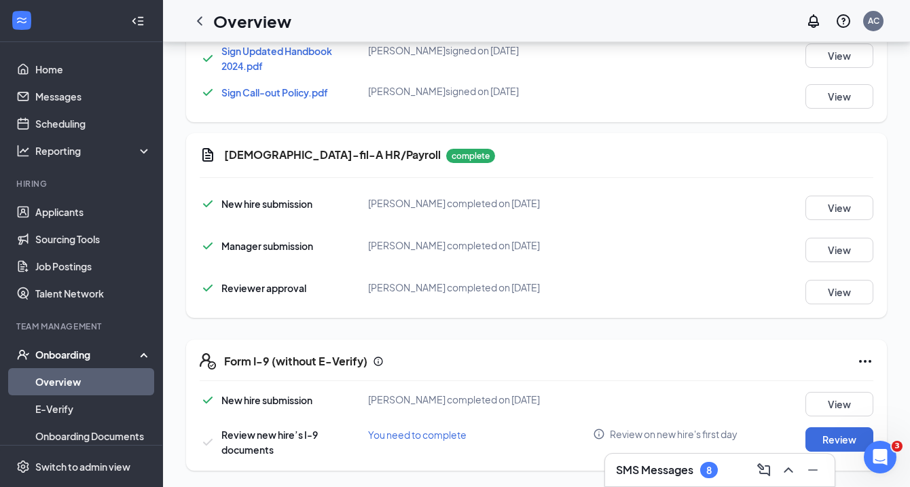
scroll to position [240, 0]
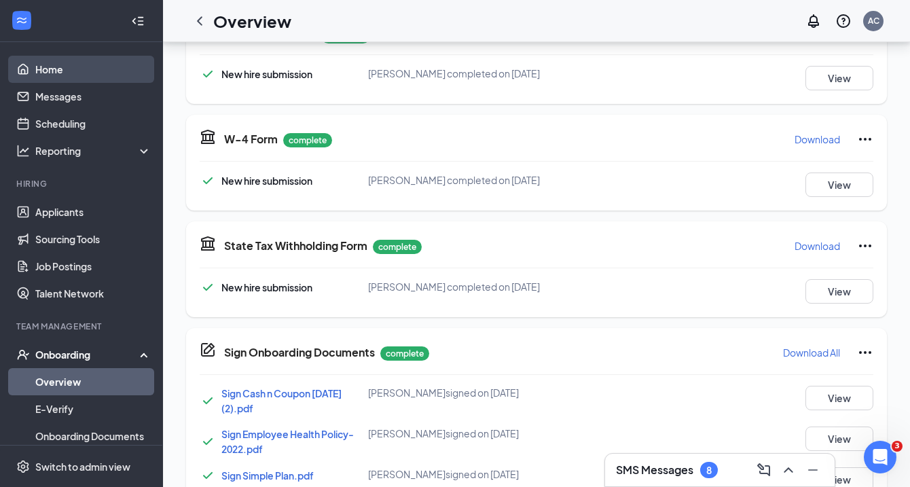
click at [61, 71] on link "Home" at bounding box center [93, 69] width 116 height 27
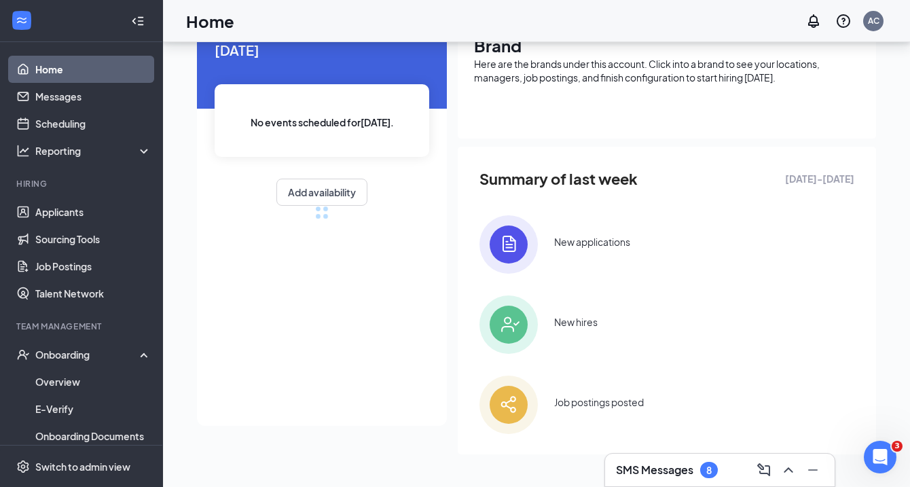
scroll to position [66, 0]
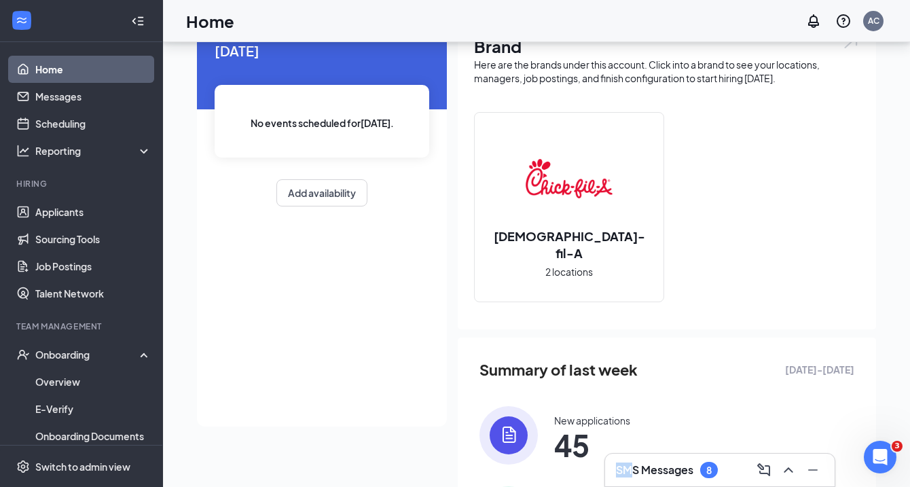
click at [635, 462] on div "SMS Messages 8" at bounding box center [667, 470] width 102 height 16
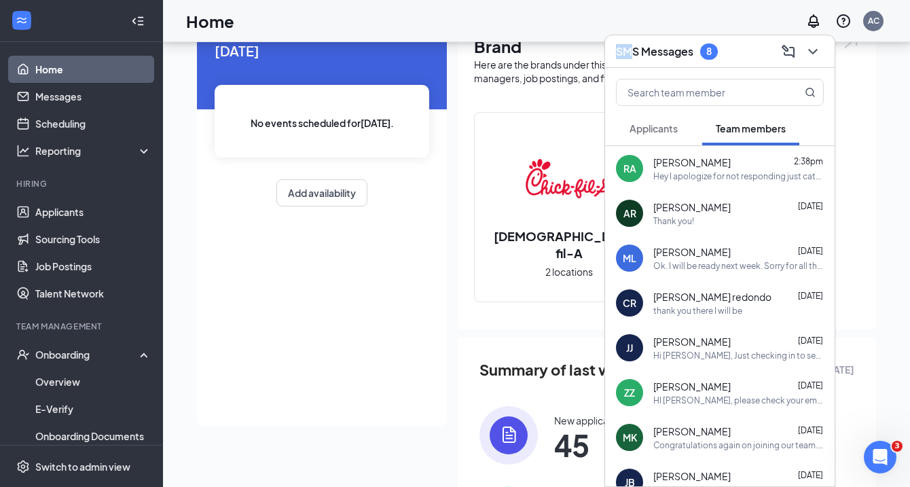
click at [643, 132] on span "Applicants" at bounding box center [653, 128] width 48 height 12
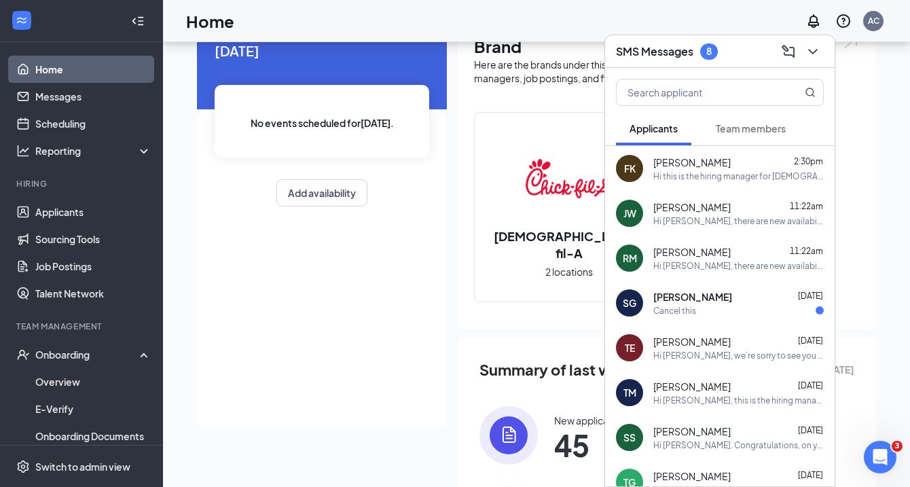
click at [758, 311] on div "Cancel this" at bounding box center [738, 311] width 170 height 12
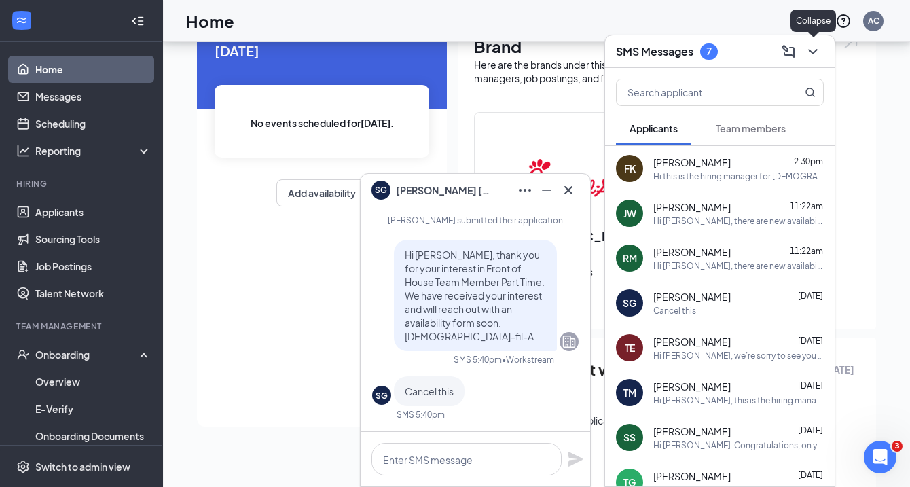
click at [819, 47] on icon "ChevronDown" at bounding box center [812, 51] width 16 height 16
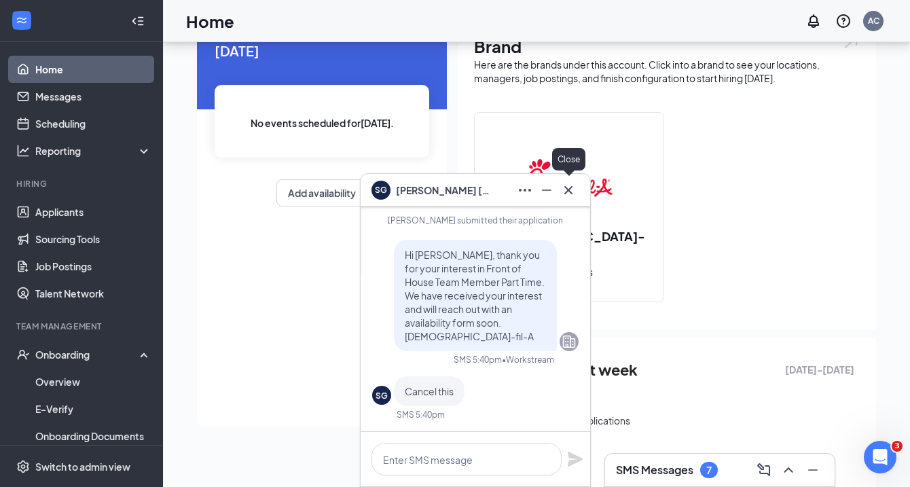
click at [567, 191] on icon "Cross" at bounding box center [568, 189] width 8 height 8
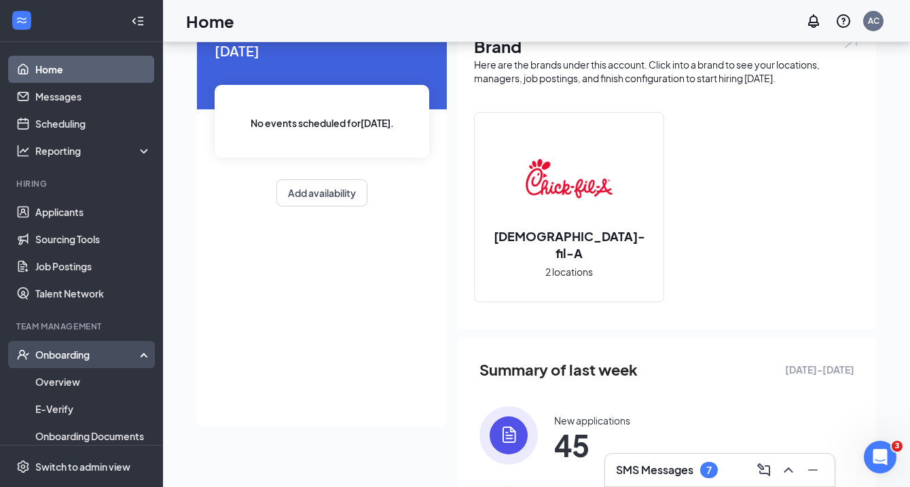
click at [44, 356] on div "Onboarding" at bounding box center [87, 355] width 105 height 14
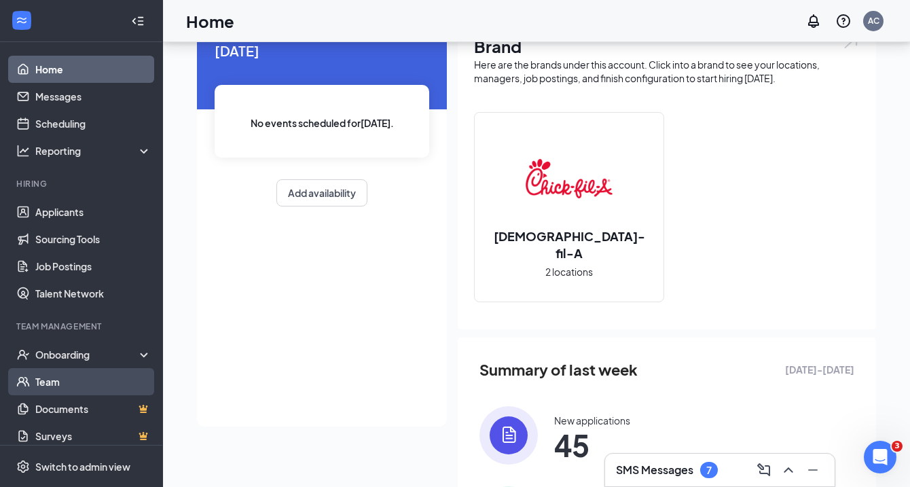
click at [43, 394] on link "Team" at bounding box center [93, 381] width 116 height 27
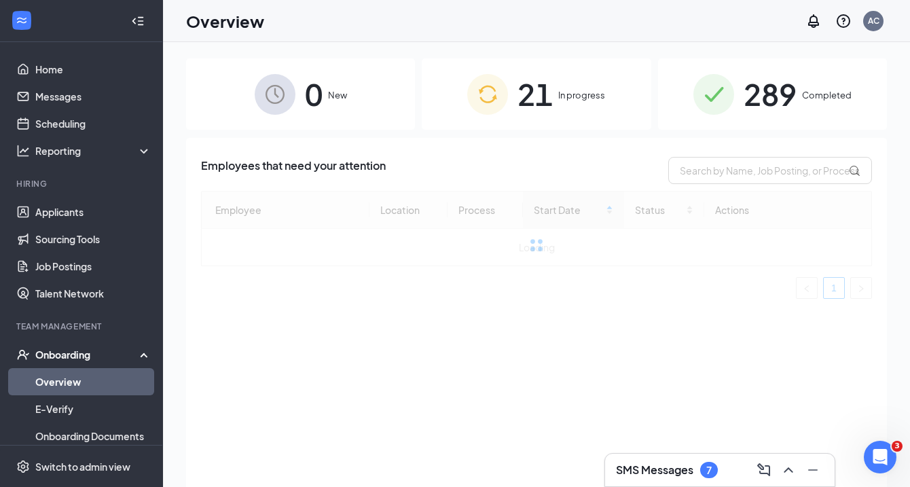
click at [545, 103] on span "21" at bounding box center [534, 94] width 35 height 47
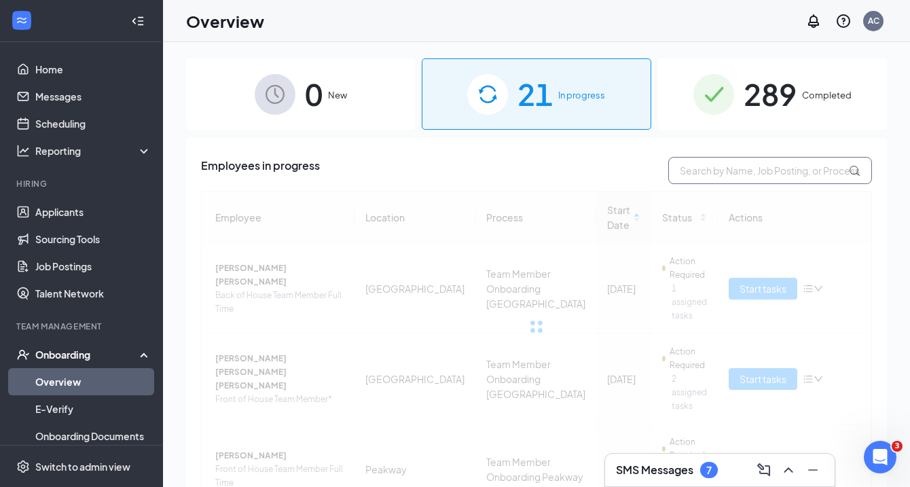
click at [741, 172] on input "text" at bounding box center [770, 170] width 204 height 27
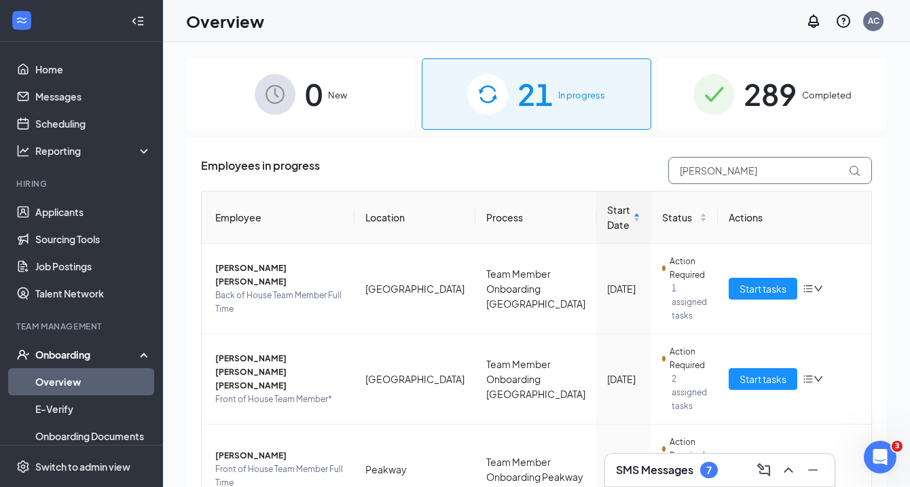
type input "[PERSON_NAME]"
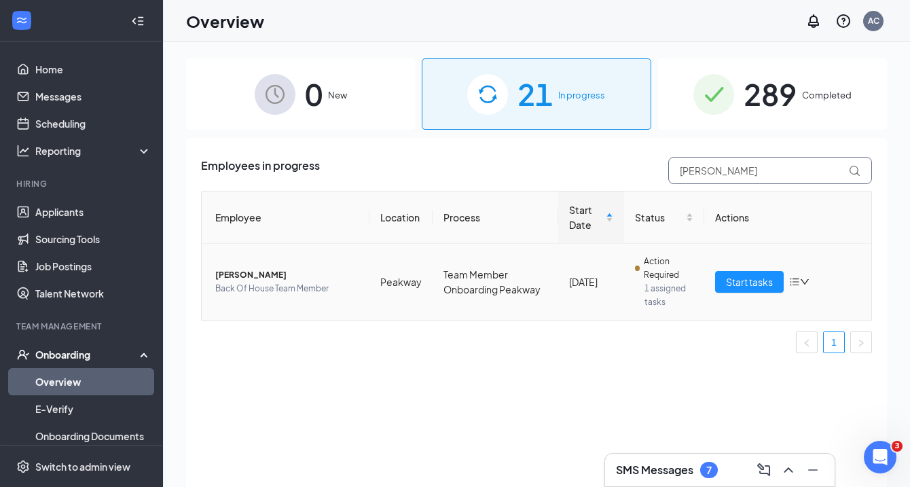
scroll to position [3, 0]
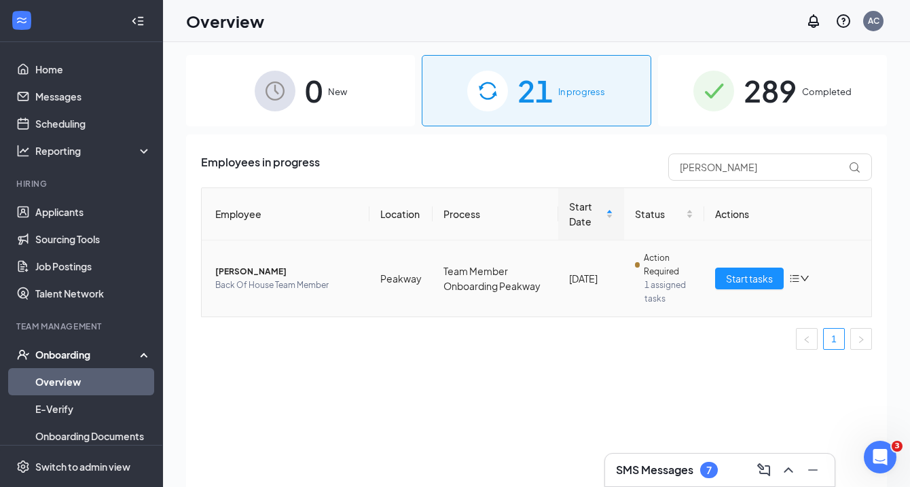
click at [267, 278] on span "[PERSON_NAME]" at bounding box center [286, 272] width 143 height 14
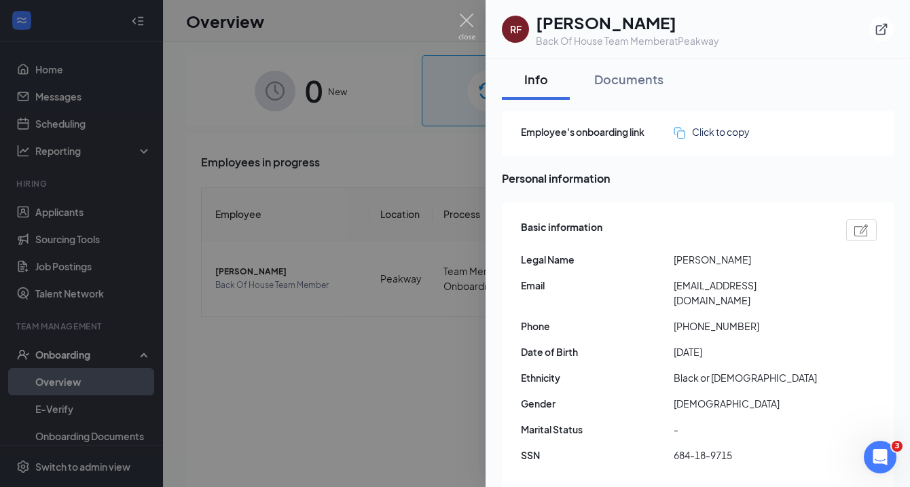
click at [706, 286] on span "[EMAIL_ADDRESS][DOMAIN_NAME]" at bounding box center [749, 293] width 153 height 30
copy span "[EMAIL_ADDRESS][DOMAIN_NAME]"
click at [467, 23] on img at bounding box center [466, 27] width 17 height 26
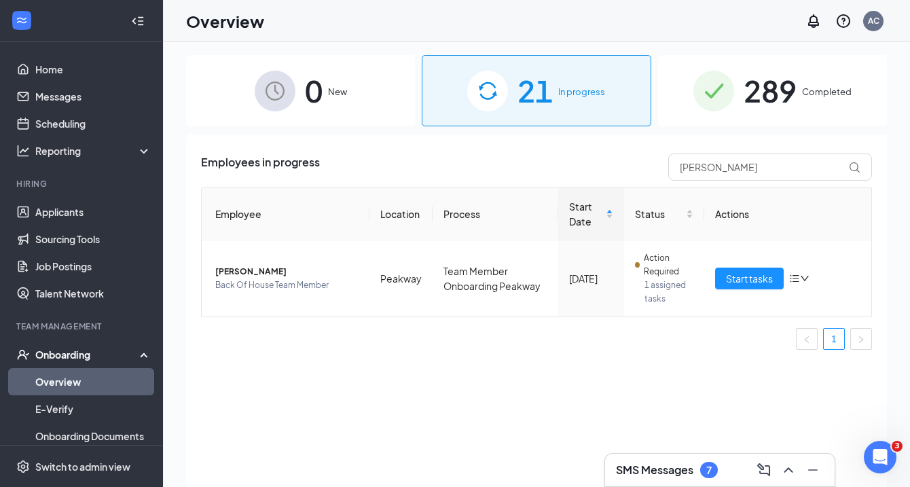
click at [639, 468] on h3 "SMS Messages" at bounding box center [654, 469] width 77 height 15
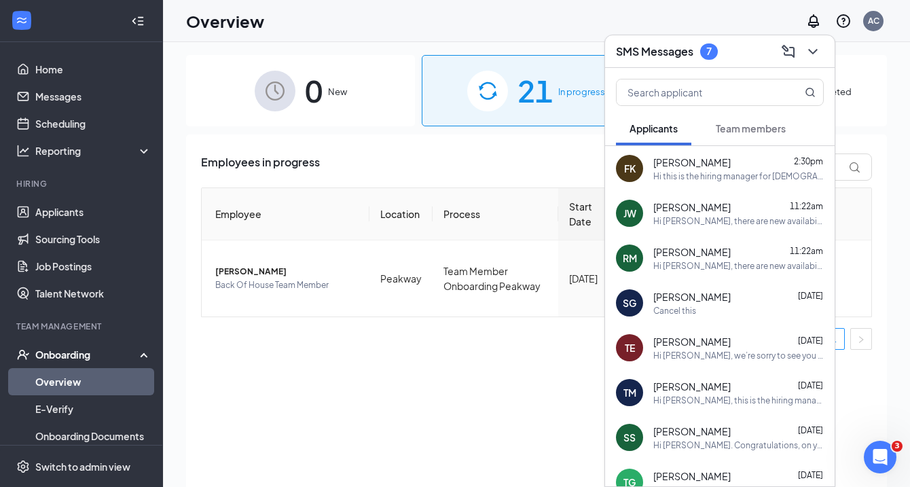
click at [735, 124] on span "Team members" at bounding box center [751, 128] width 70 height 12
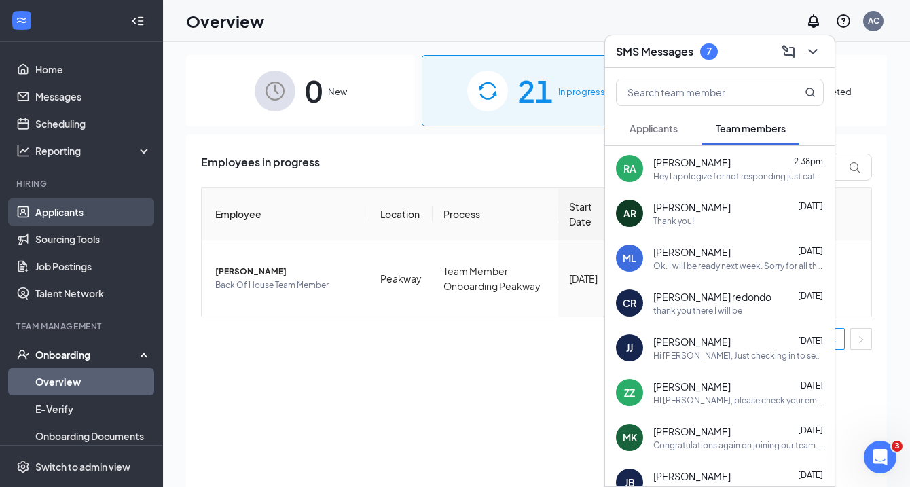
click at [43, 210] on link "Applicants" at bounding box center [93, 211] width 116 height 27
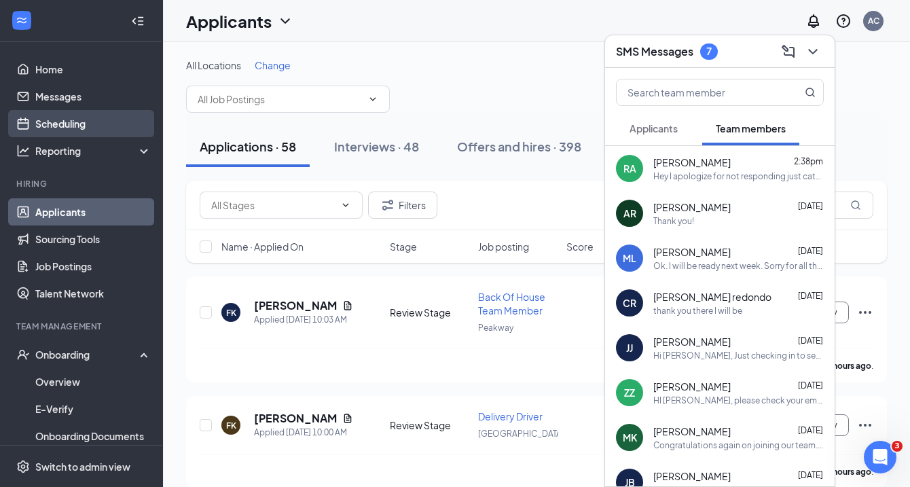
click at [69, 116] on link "Scheduling" at bounding box center [93, 123] width 116 height 27
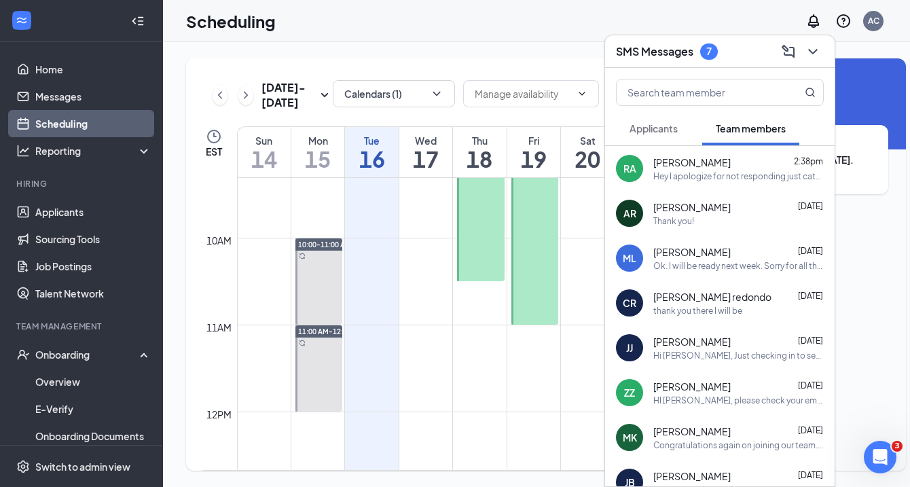
scroll to position [762, 0]
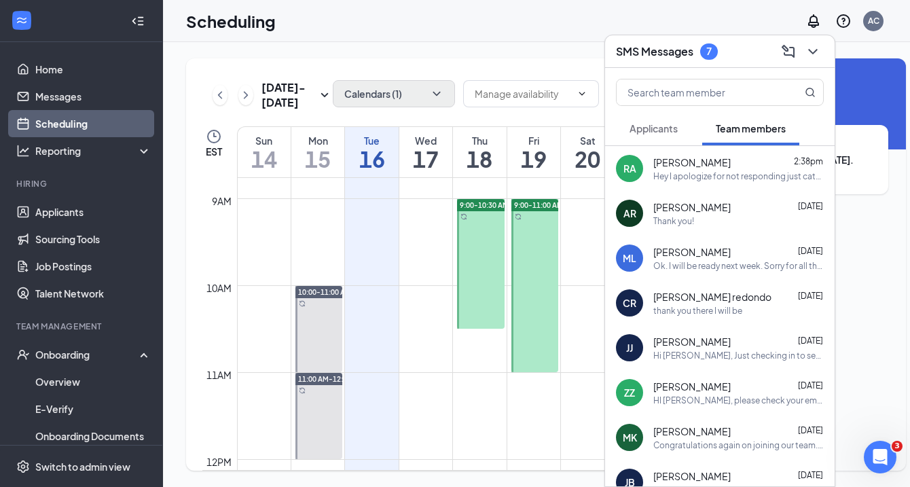
click at [430, 94] on icon "ChevronDown" at bounding box center [437, 94] width 14 height 14
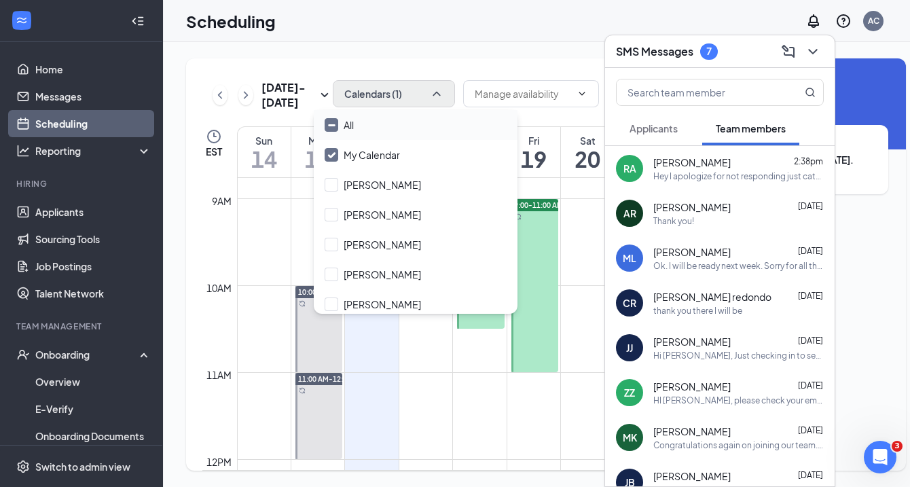
click at [390, 119] on div "All" at bounding box center [416, 125] width 204 height 30
checkbox input "true"
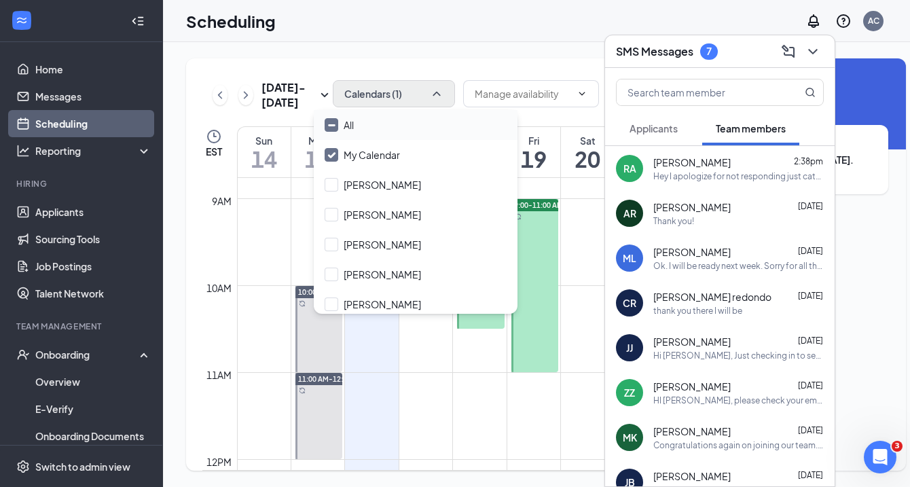
checkbox input "true"
click at [561, 125] on div "Sep 14 - Sep 20 All calendars EST Sun 14 Mon 15 Tue 16 Wed 17 Thu 18 Fri 19 Sat…" at bounding box center [415, 264] width 459 height 412
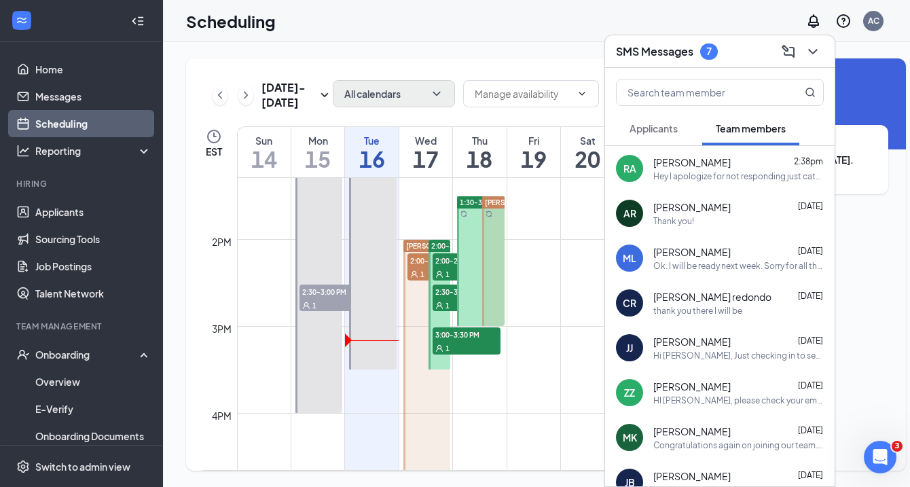
scroll to position [1141, 0]
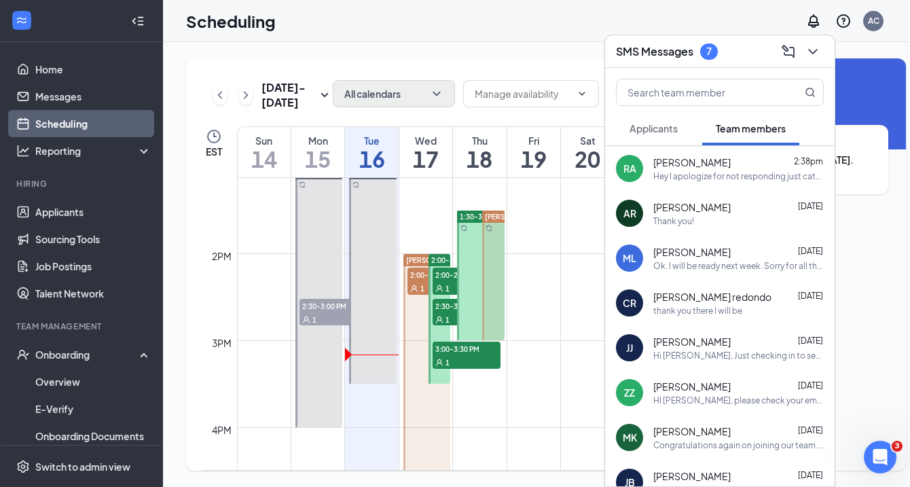
click at [469, 279] on div at bounding box center [480, 275] width 47 height 130
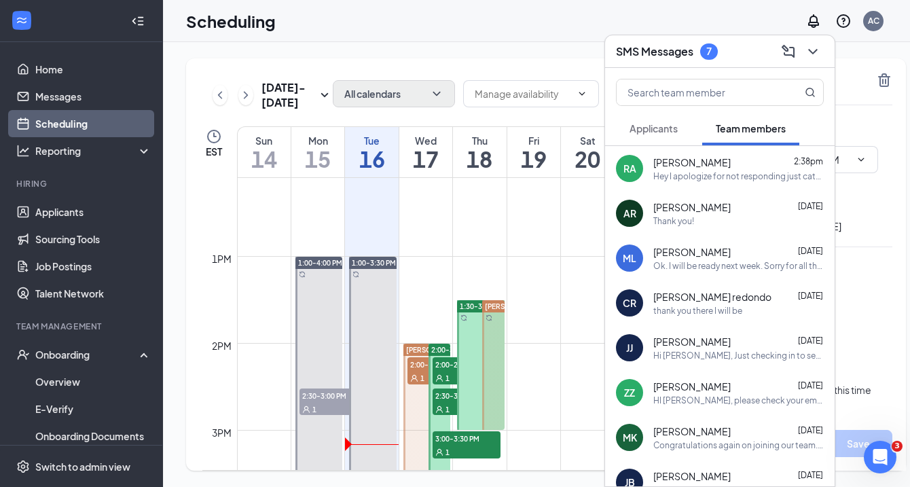
scroll to position [1051, 0]
click at [717, 256] on div "Maddox Lee Sep 10" at bounding box center [738, 252] width 170 height 14
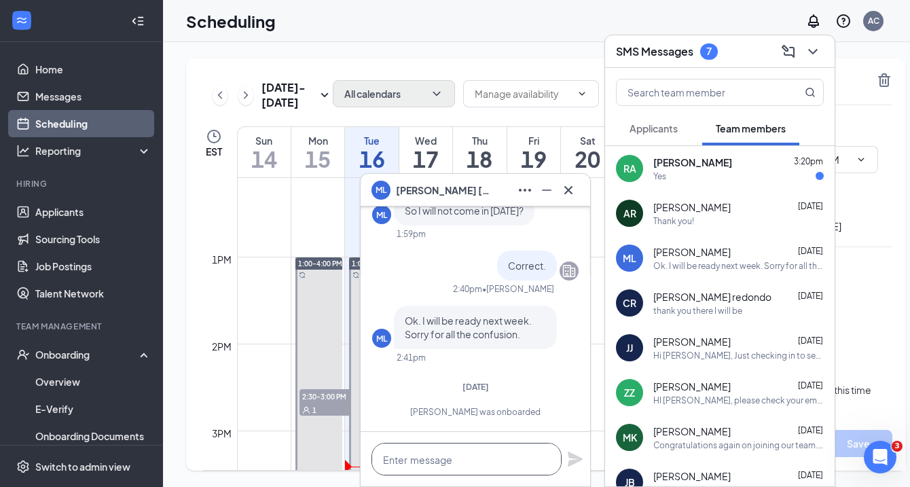
click at [451, 459] on textarea at bounding box center [466, 459] width 190 height 33
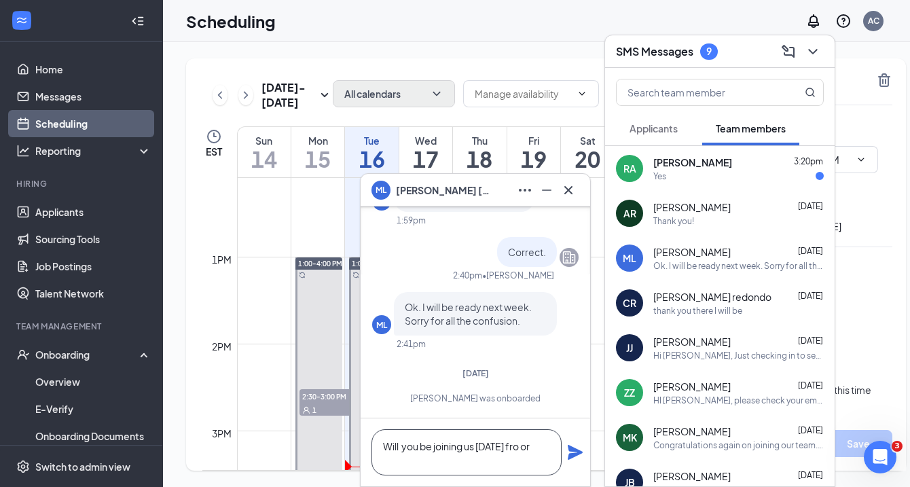
scroll to position [1, 0]
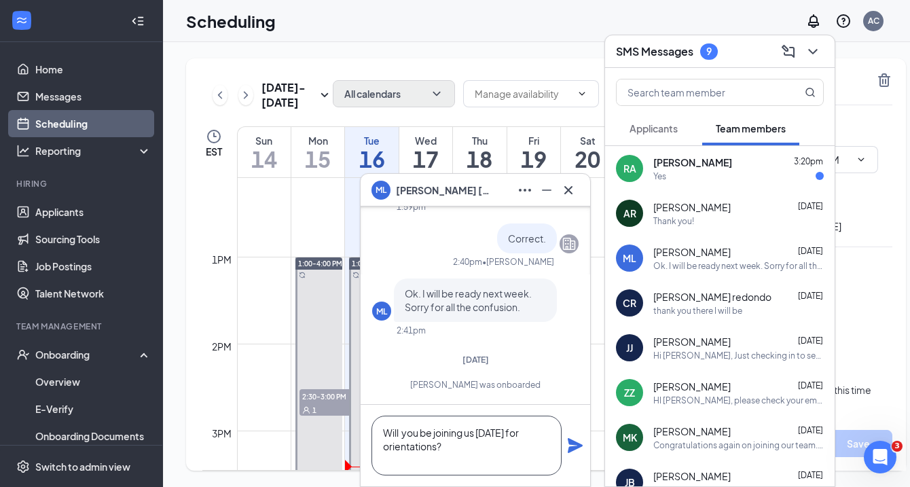
click at [437, 451] on textarea "Will you be joining us tomorrow for orientations?" at bounding box center [466, 445] width 190 height 60
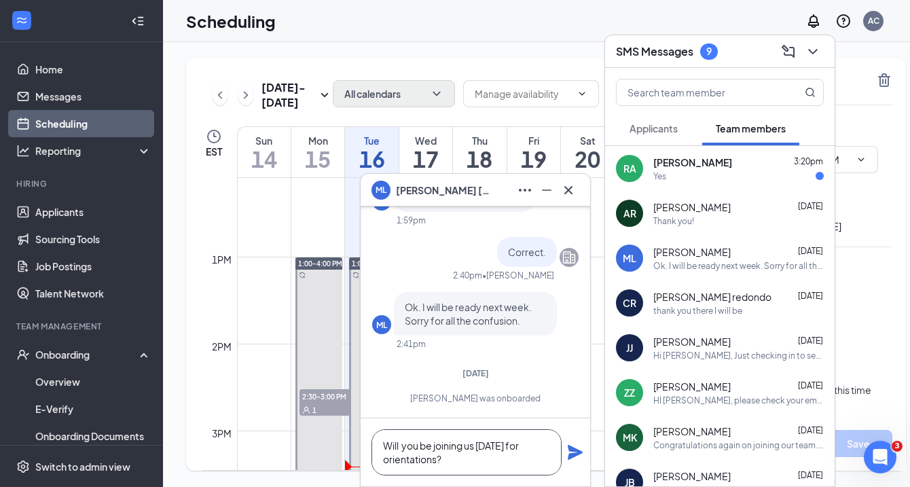
type textarea "Will you be joining us tomorrow for orientations?"
click at [573, 449] on icon "Plane" at bounding box center [575, 452] width 15 height 15
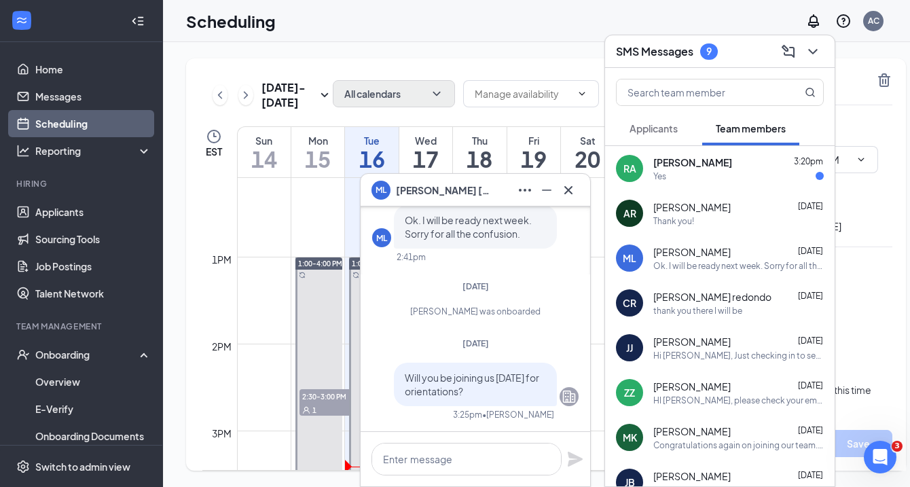
scroll to position [0, 0]
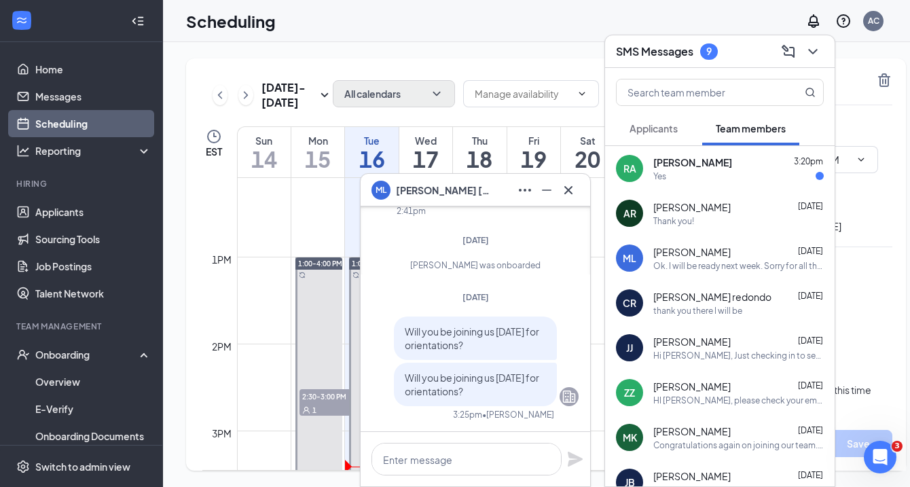
click at [714, 172] on div "Yes" at bounding box center [738, 176] width 170 height 12
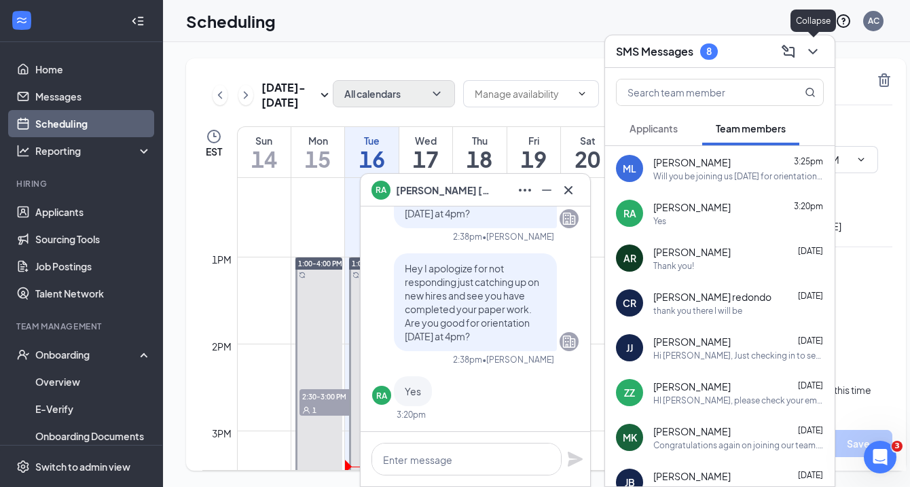
click at [813, 52] on icon "ChevronDown" at bounding box center [812, 51] width 9 height 5
